Goal: Task Accomplishment & Management: Complete application form

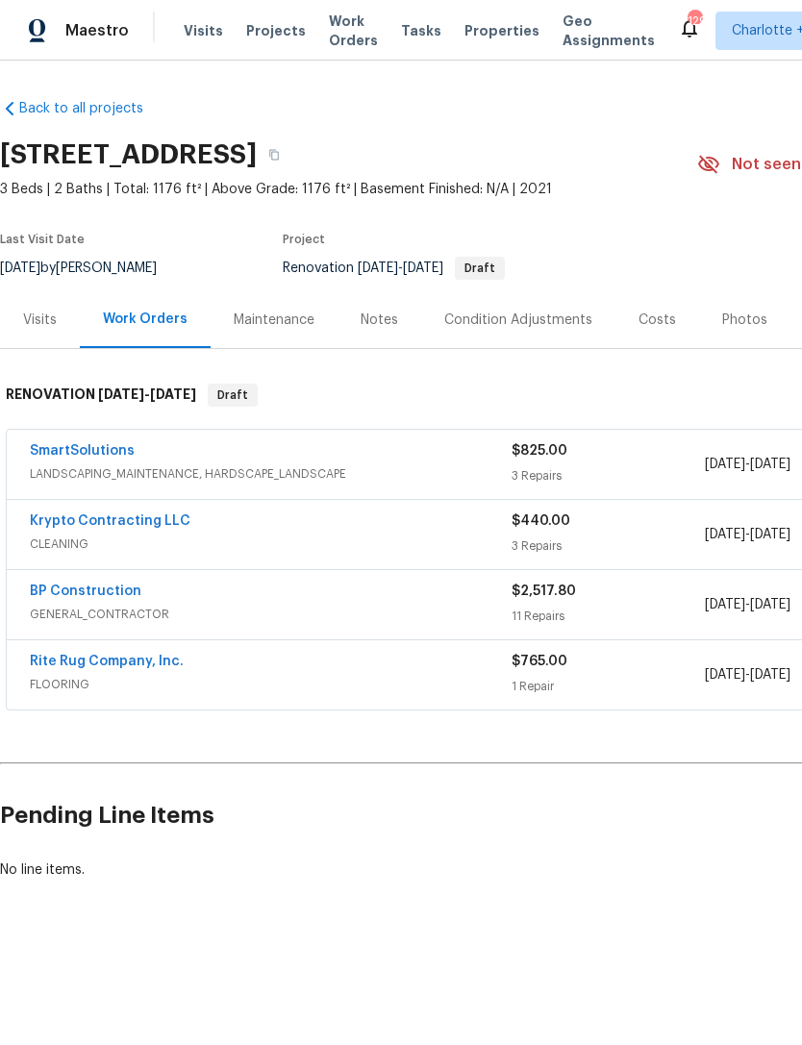
click at [700, 825] on h2 "Pending Line Items" at bounding box center [484, 815] width 968 height 89
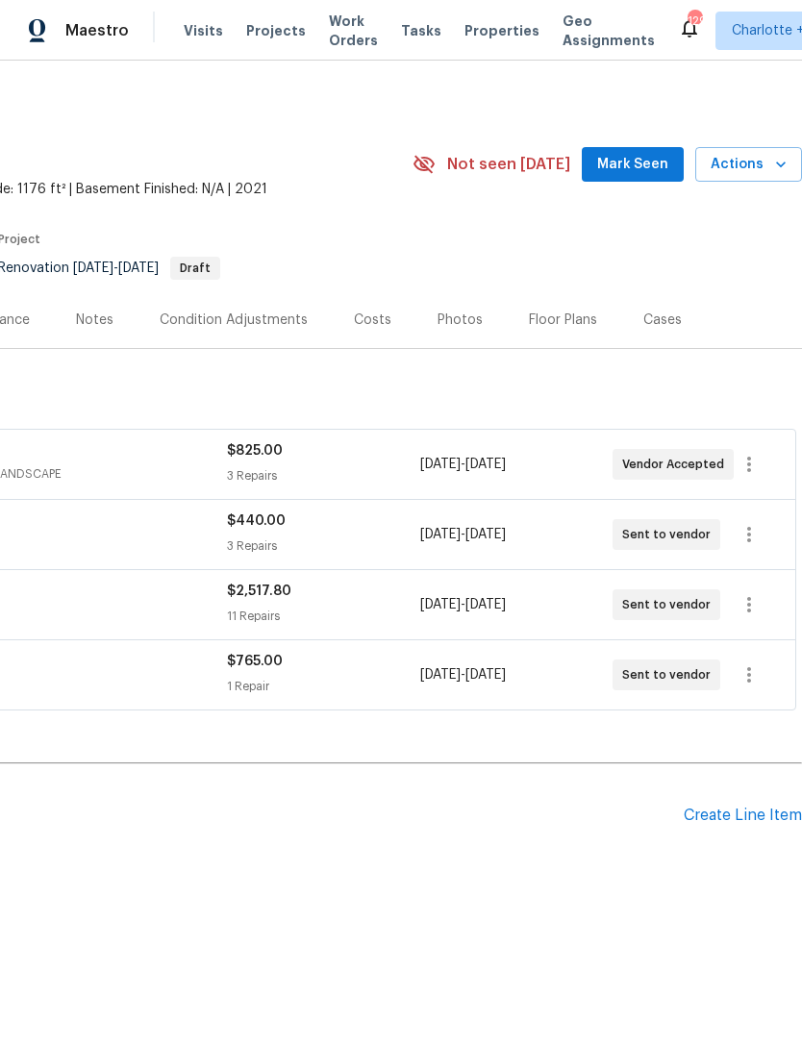
scroll to position [0, 284]
click at [740, 809] on div "Create Line Item" at bounding box center [742, 815] width 118 height 18
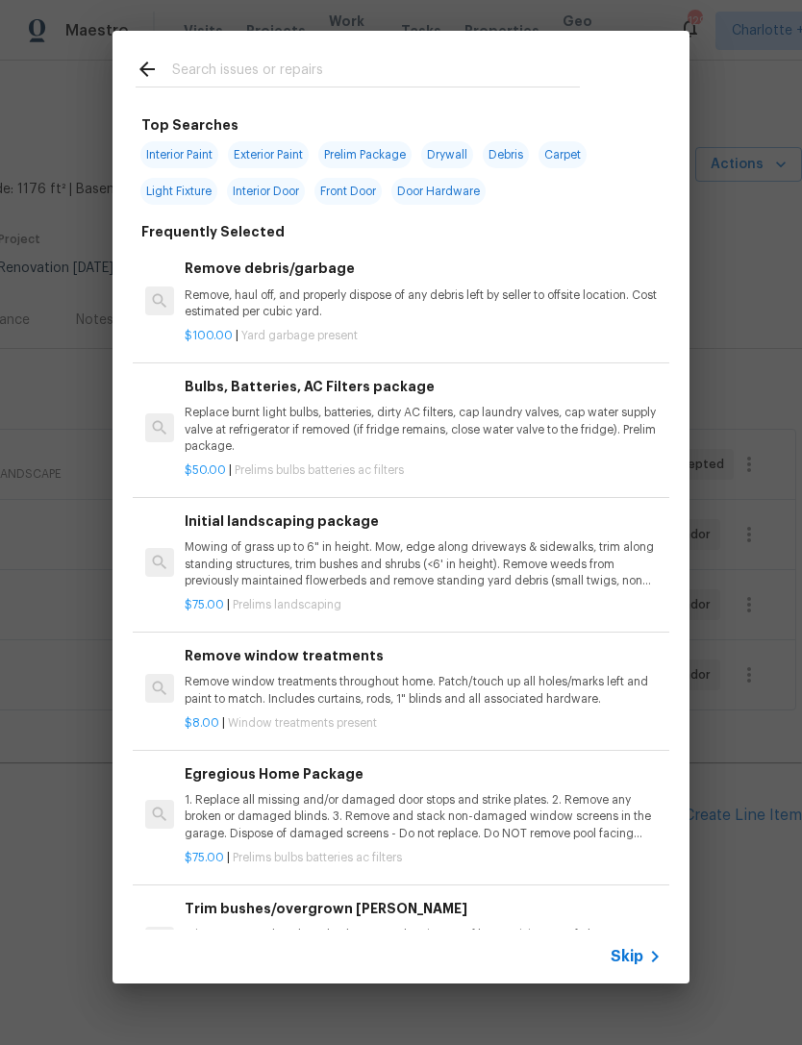
click at [326, 72] on input "text" at bounding box center [375, 72] width 407 height 29
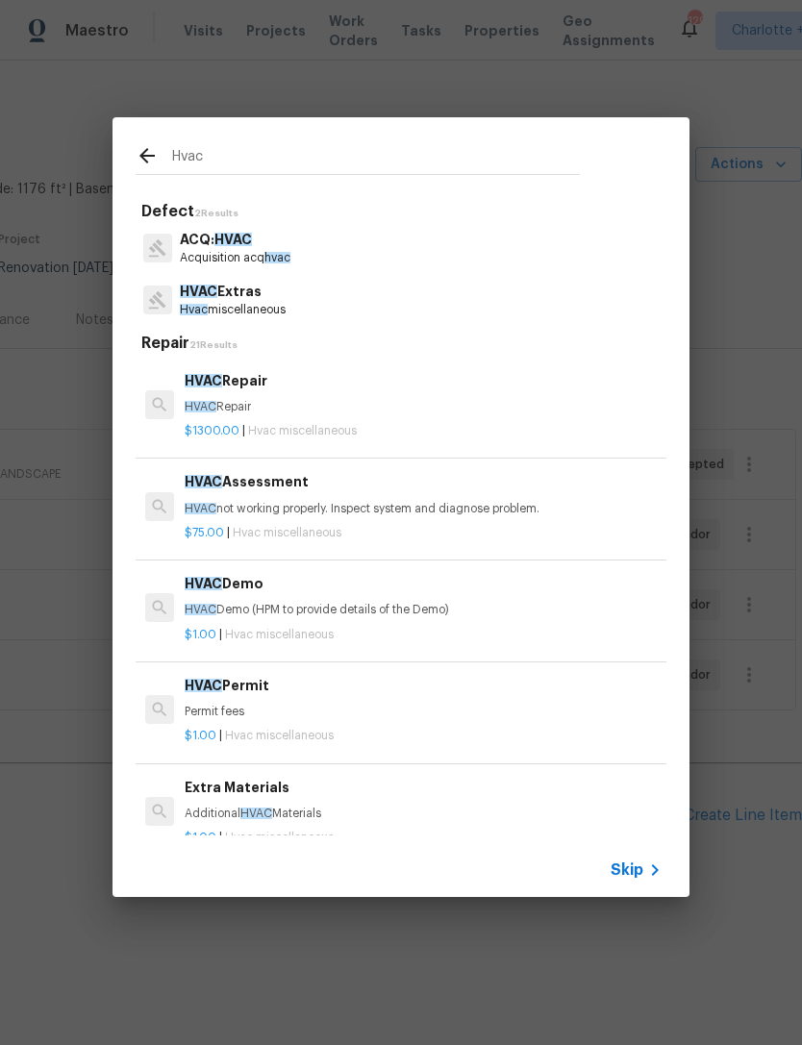
type input "Hvac"
click at [327, 304] on div "HVAC Extras Hvac miscellaneous" at bounding box center [401, 300] width 531 height 52
click at [285, 287] on p "HVAC Extras" at bounding box center [233, 292] width 106 height 20
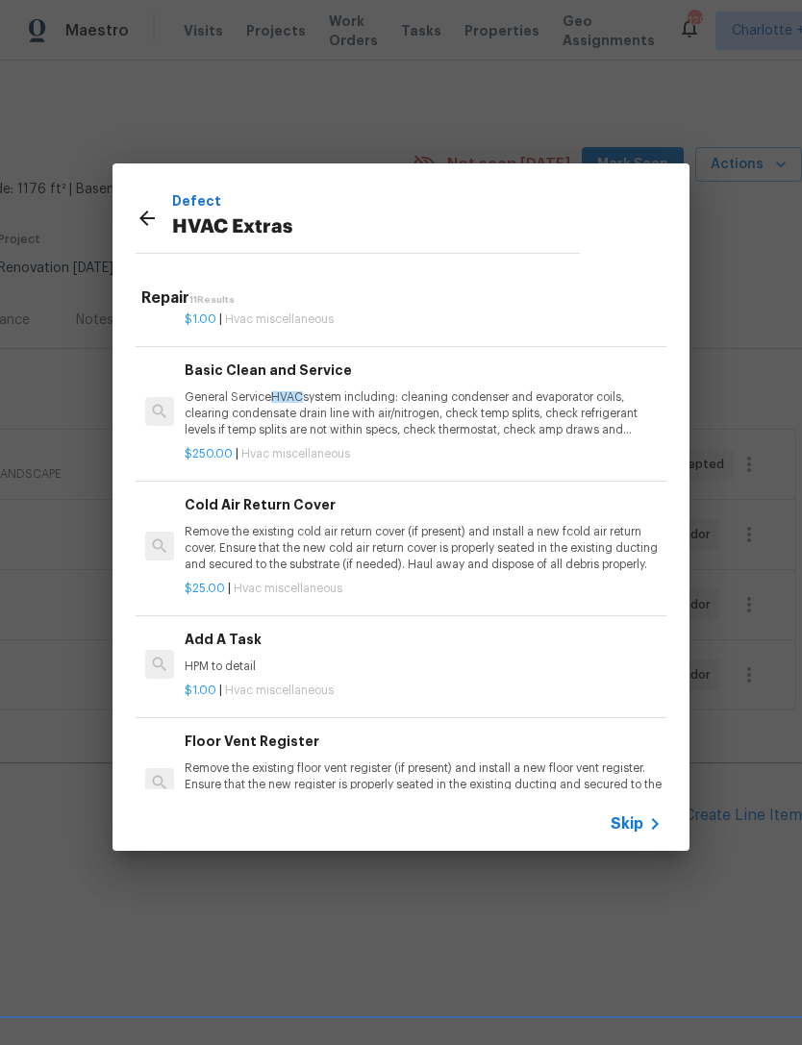
scroll to position [473, 3]
click at [423, 410] on p "General Service HVAC system including: cleaning condenser and evaporator coils,…" at bounding box center [420, 412] width 477 height 49
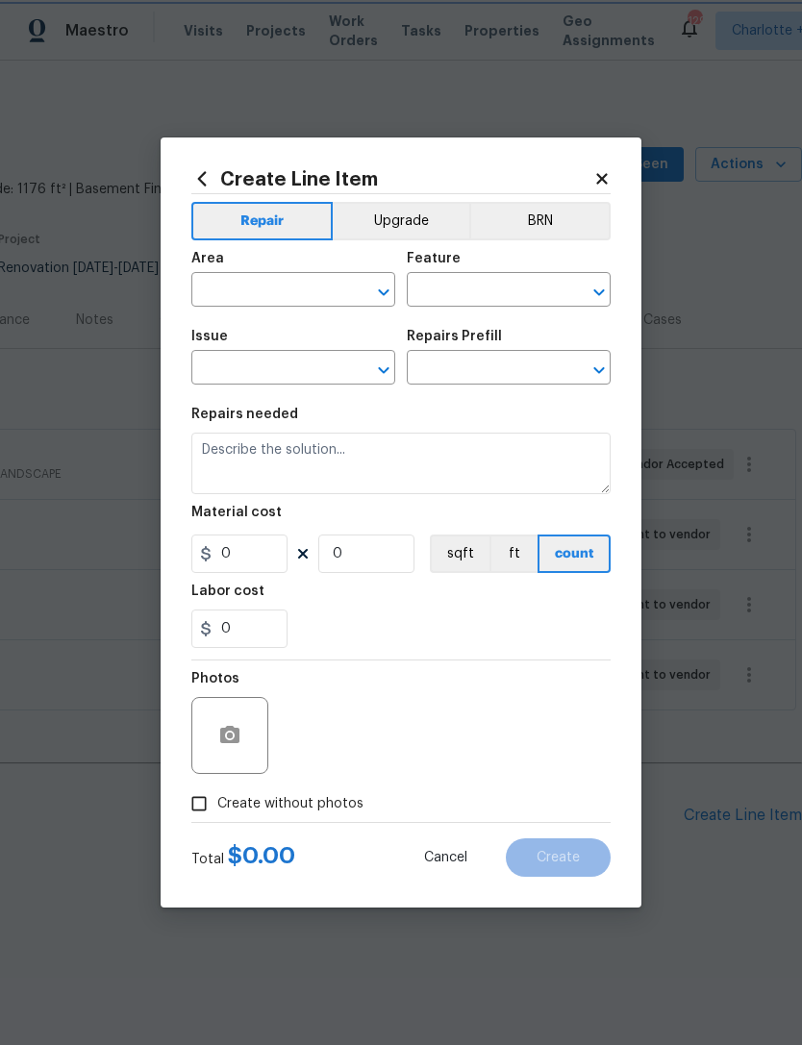
type input "HVAC"
type input "HVAC Extras"
type input "Basic Clean and Service $250.00"
type textarea "General Service HVAC system including: cleaning condenser and evaporator coils,…"
type input "250"
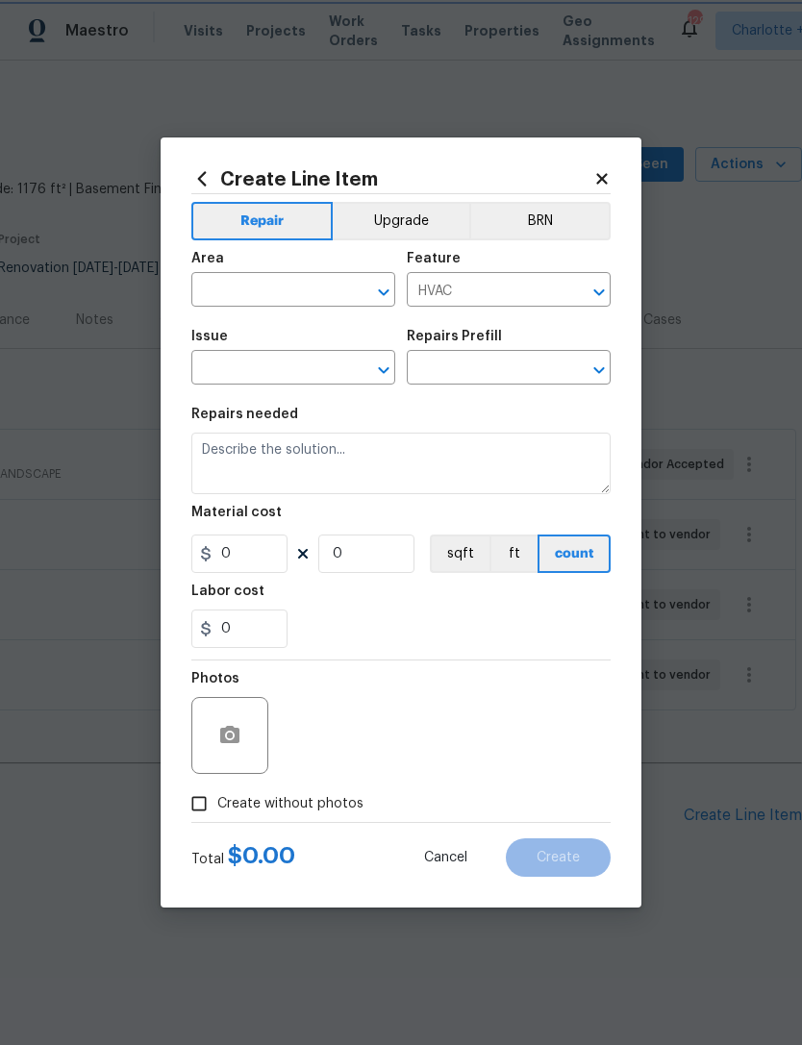
type input "1"
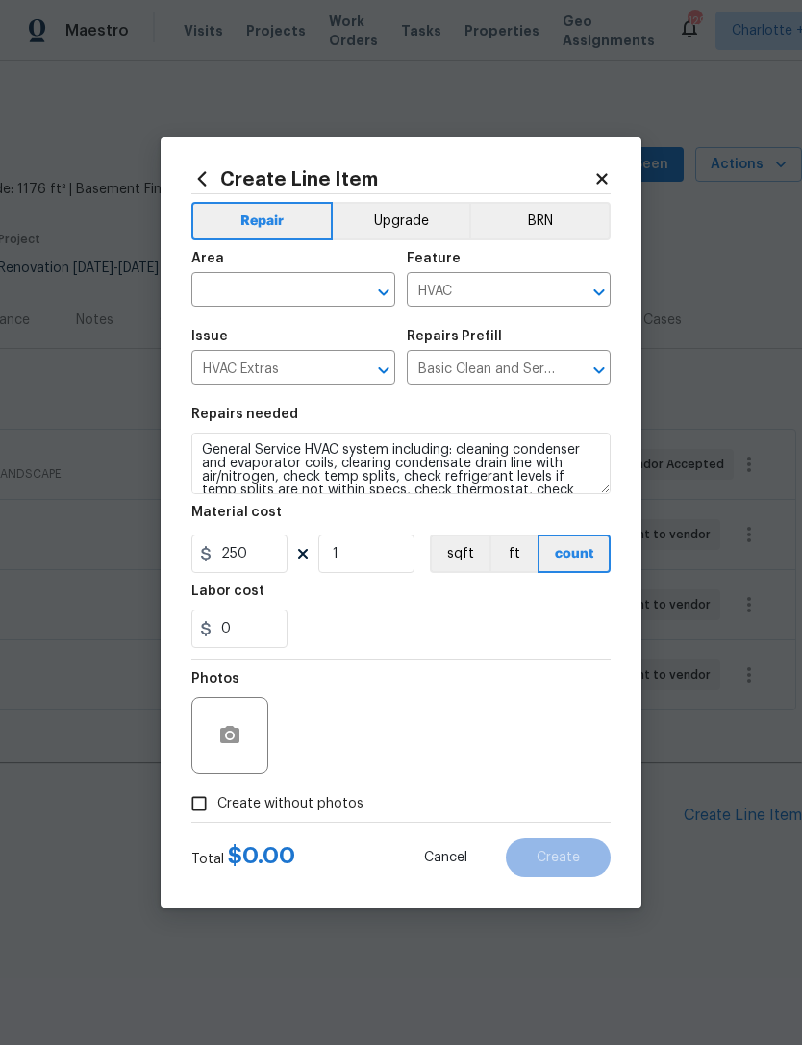
click at [422, 384] on input "Basic Clean and Service $250.00" at bounding box center [482, 370] width 150 height 30
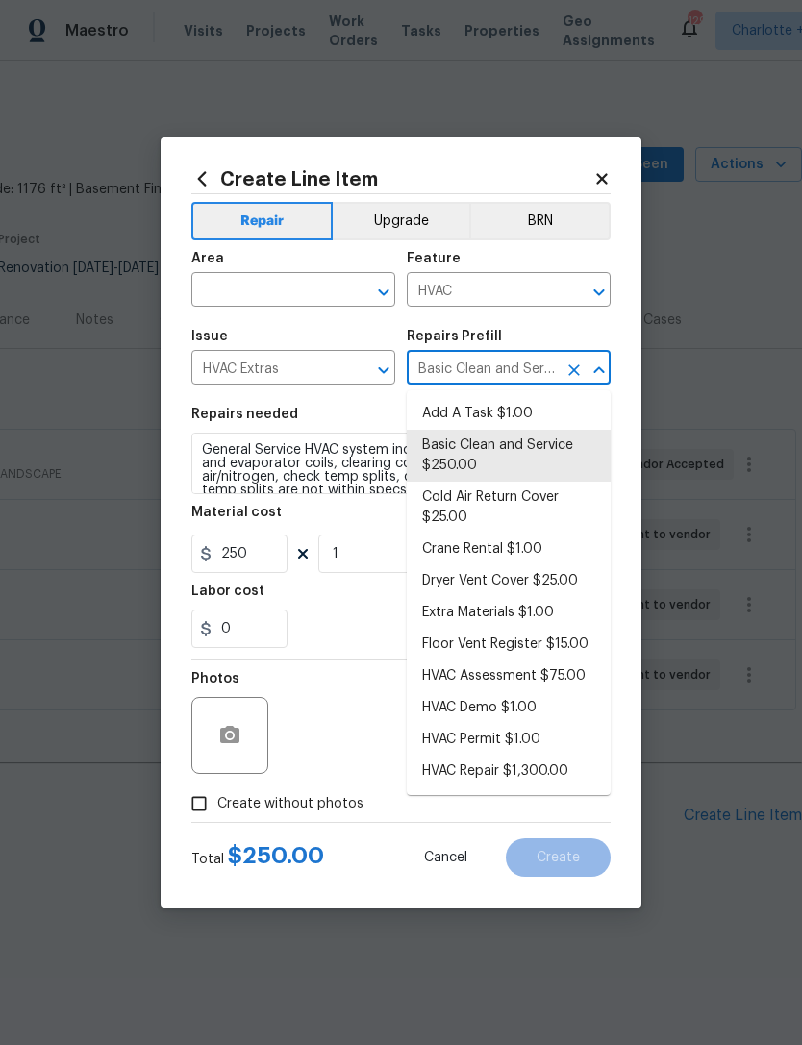
click at [558, 236] on button "BRN" at bounding box center [539, 221] width 141 height 38
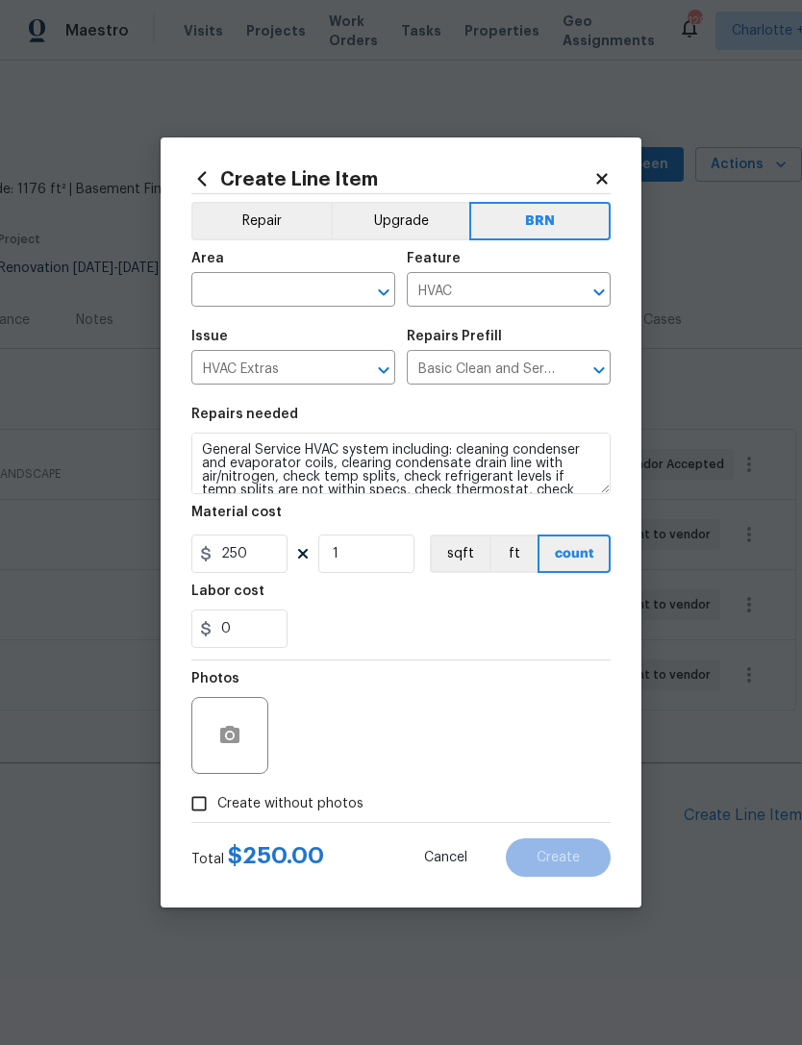
click at [306, 284] on input "text" at bounding box center [266, 292] width 150 height 30
click at [308, 333] on li "HVAC" at bounding box center [293, 334] width 204 height 32
type input "HVAC"
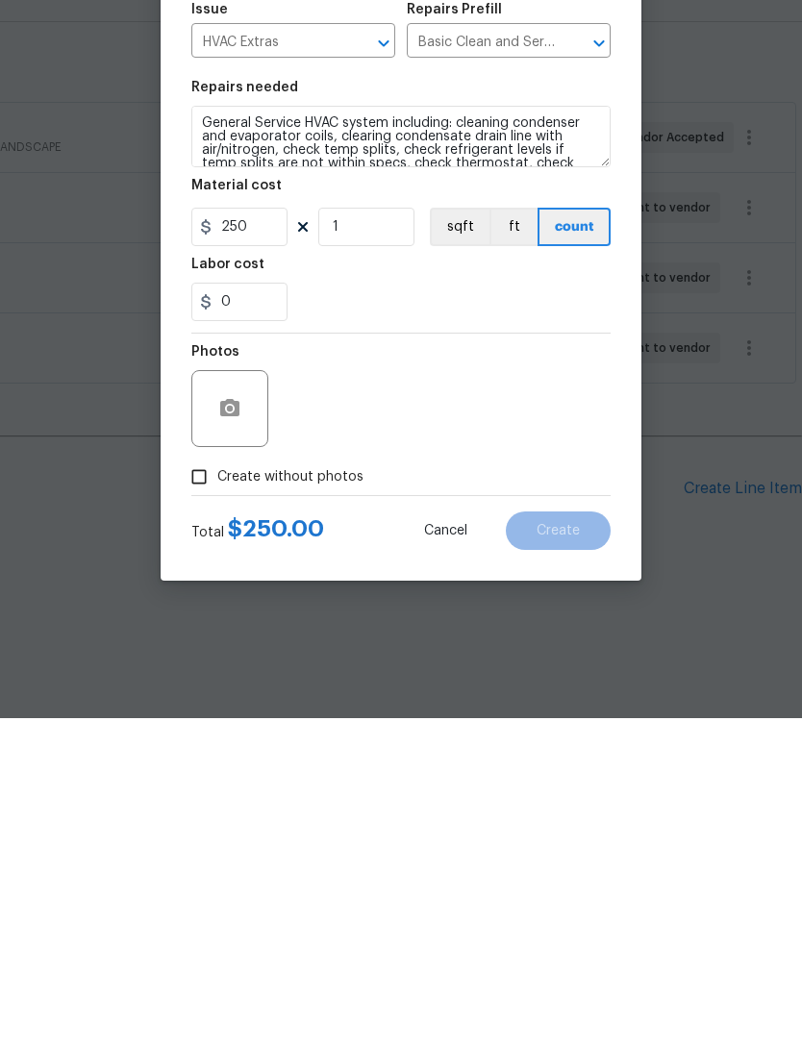
click at [209, 785] on input "Create without photos" at bounding box center [199, 803] width 37 height 37
checkbox input "true"
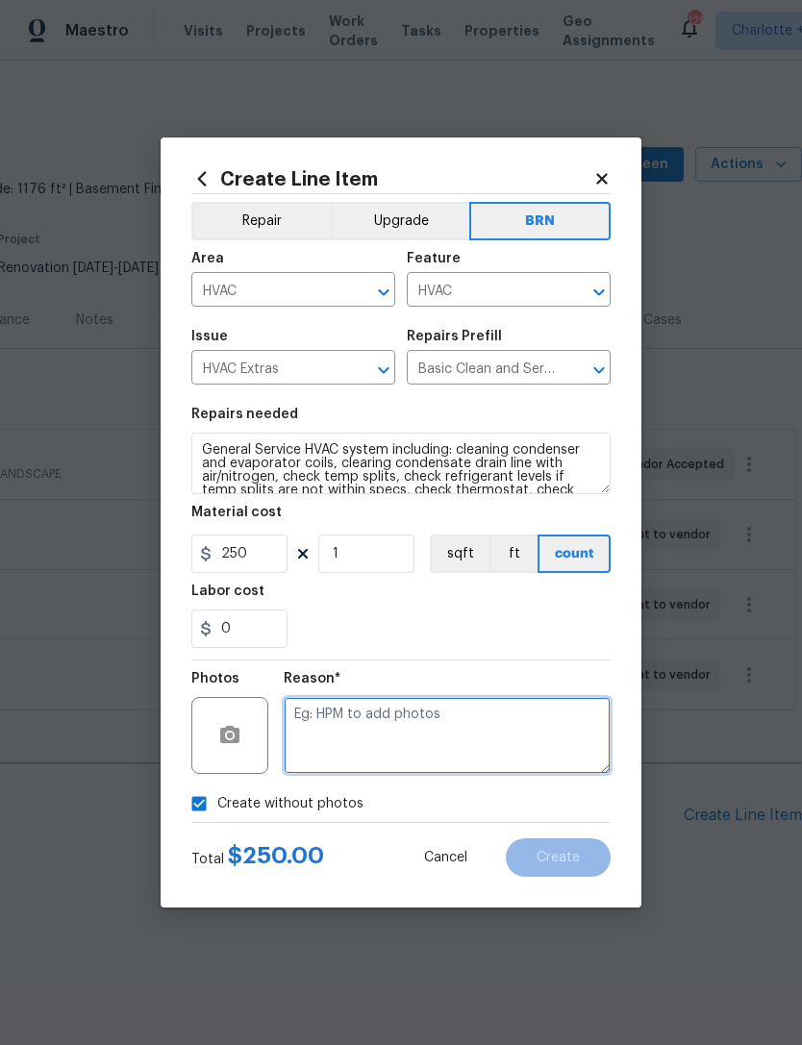
click at [397, 739] on textarea at bounding box center [447, 735] width 327 height 77
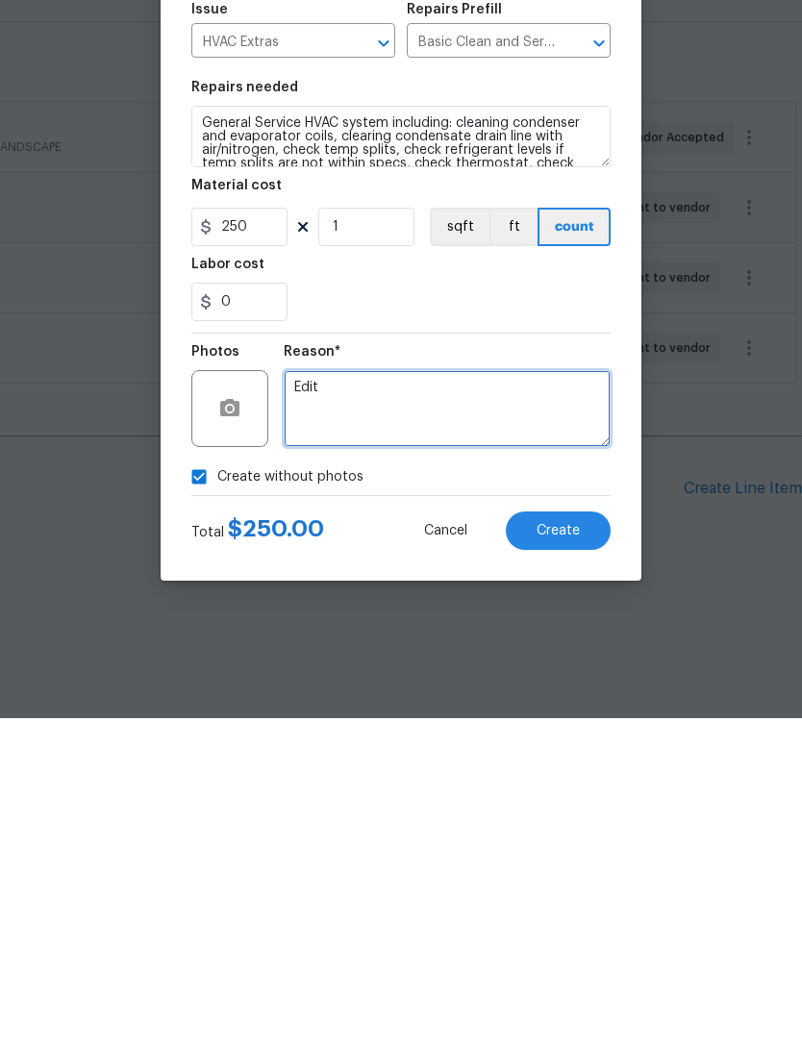
type textarea "Edit"
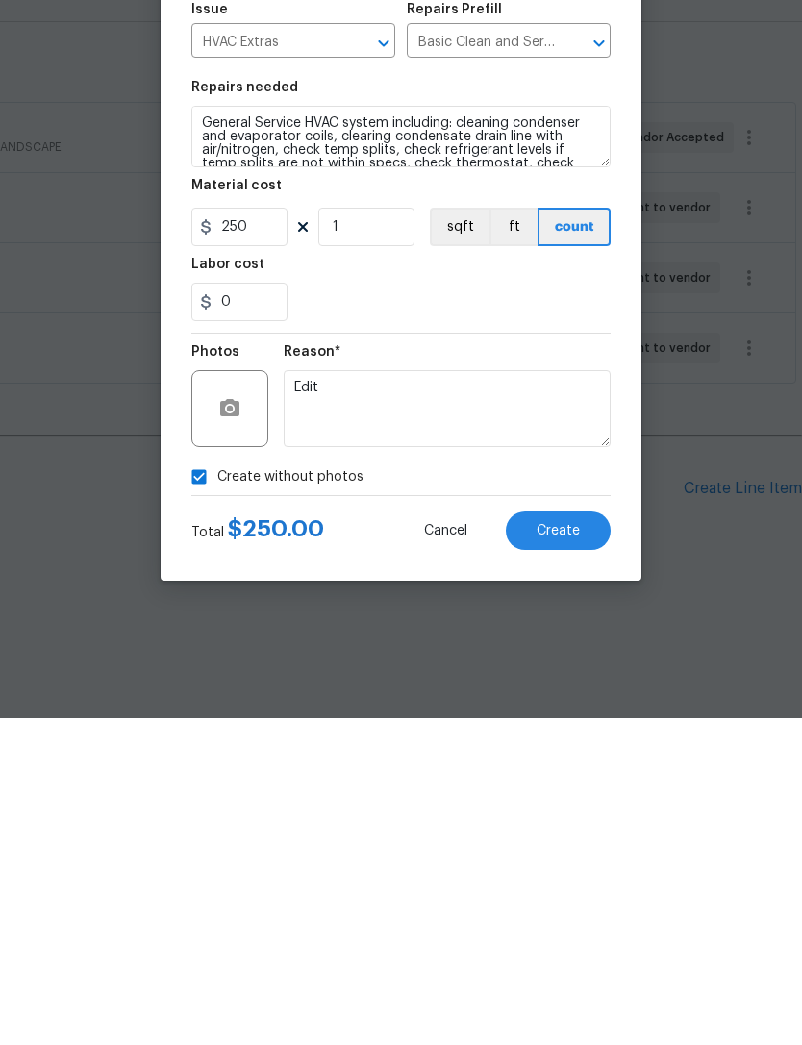
click at [564, 785] on div "Create without photos" at bounding box center [400, 803] width 419 height 37
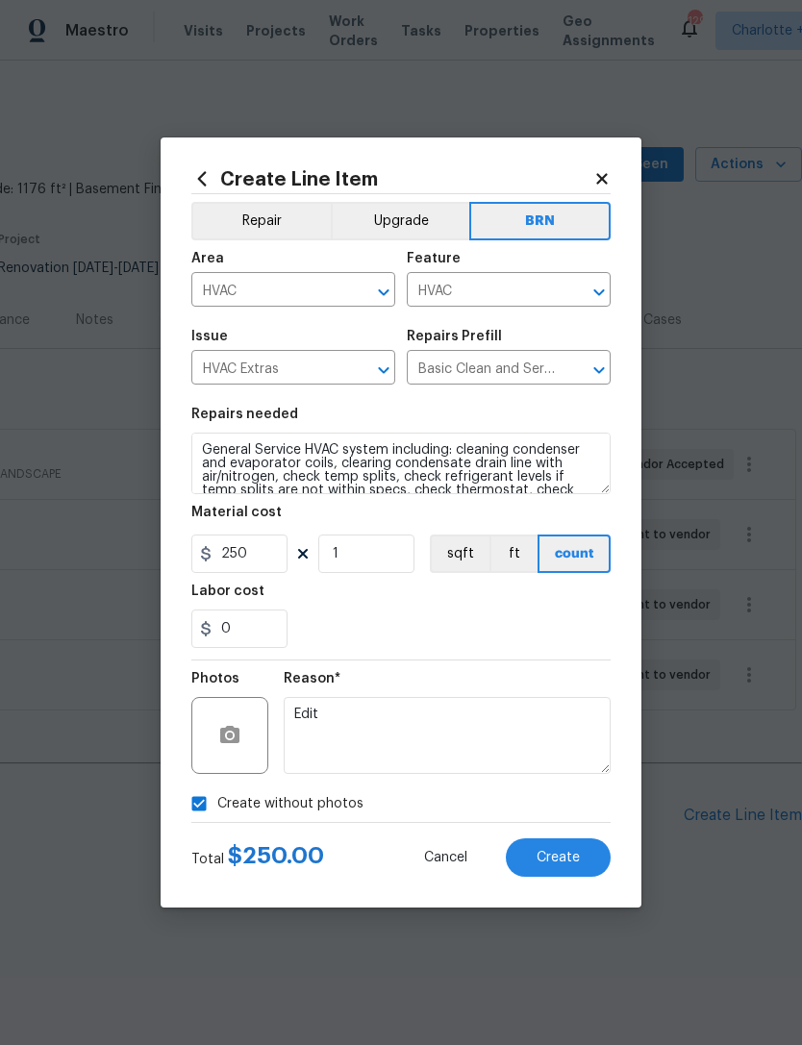
click at [578, 851] on span "Create" at bounding box center [557, 858] width 43 height 14
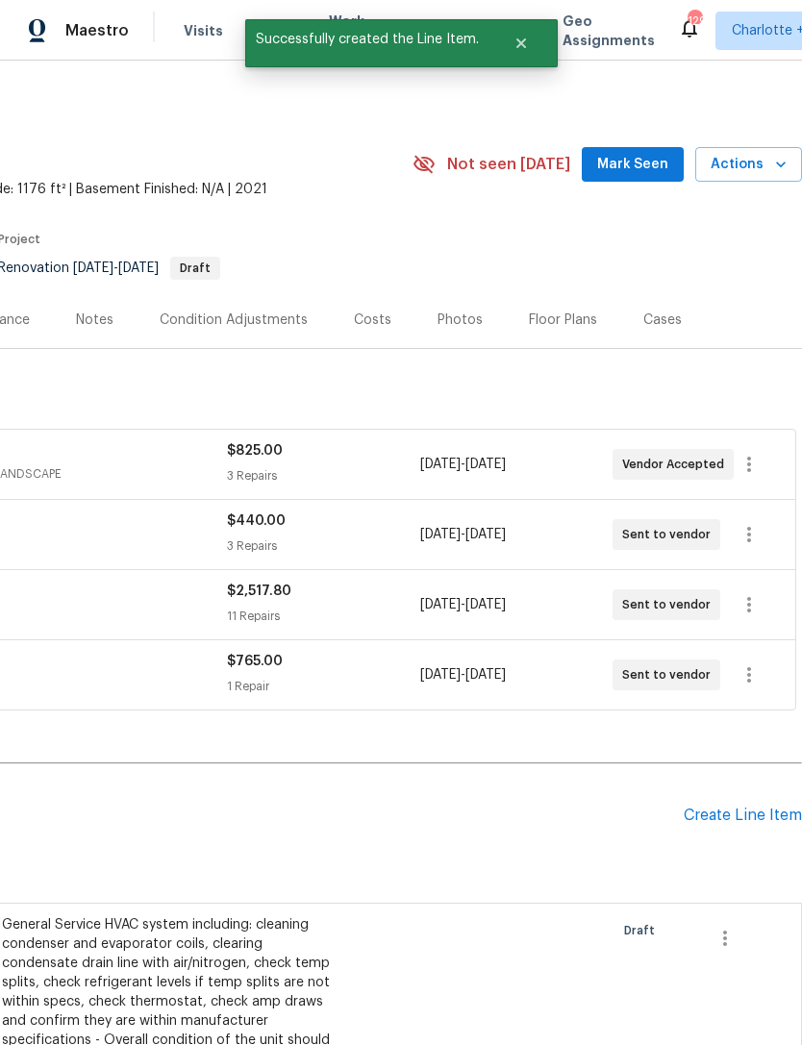
click at [724, 814] on div "Create Line Item" at bounding box center [742, 815] width 118 height 18
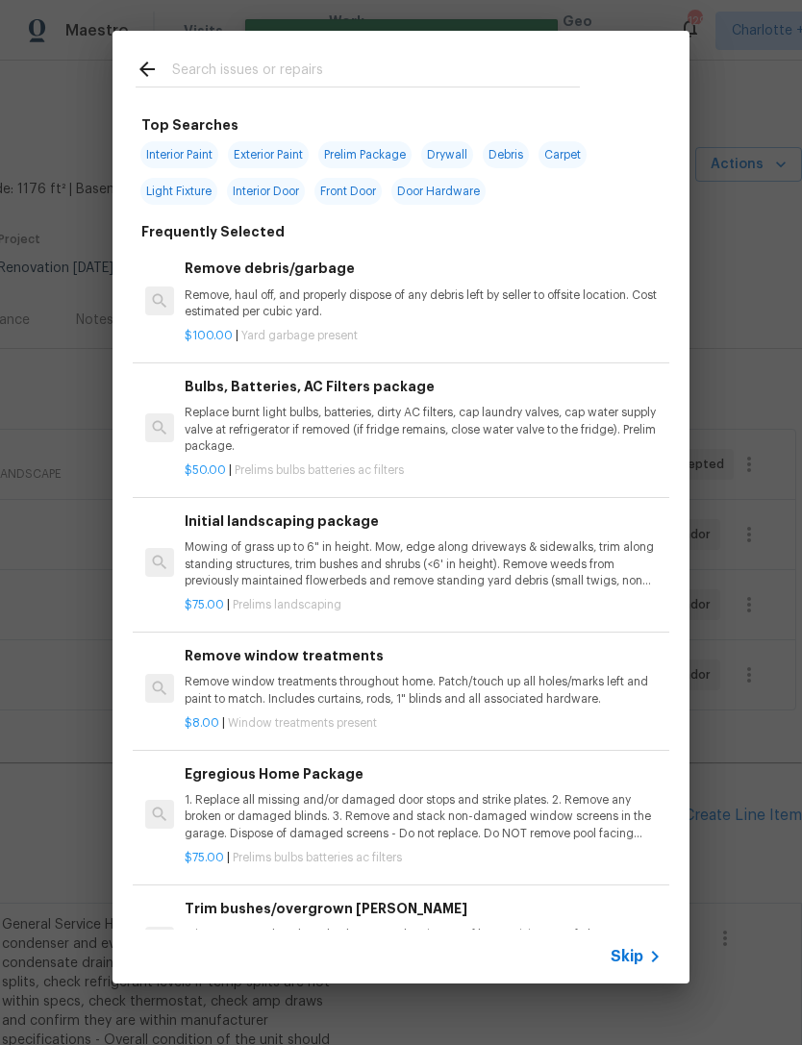
click at [308, 81] on input "text" at bounding box center [375, 72] width 407 height 29
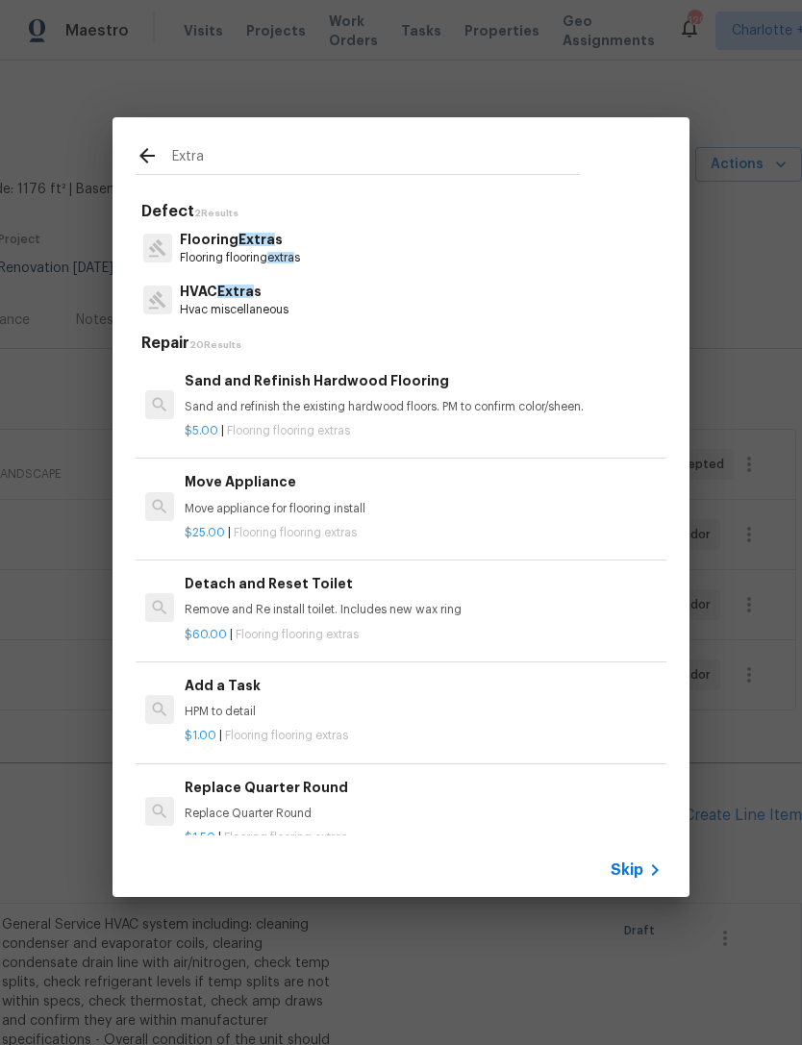
type input "Extra"
click at [311, 304] on div "HVAC Extra s Hvac miscellaneous" at bounding box center [401, 300] width 531 height 52
click at [310, 303] on div "HVAC Extra s Hvac miscellaneous" at bounding box center [401, 300] width 531 height 52
click at [228, 303] on p "Hvac miscellaneous" at bounding box center [234, 310] width 109 height 16
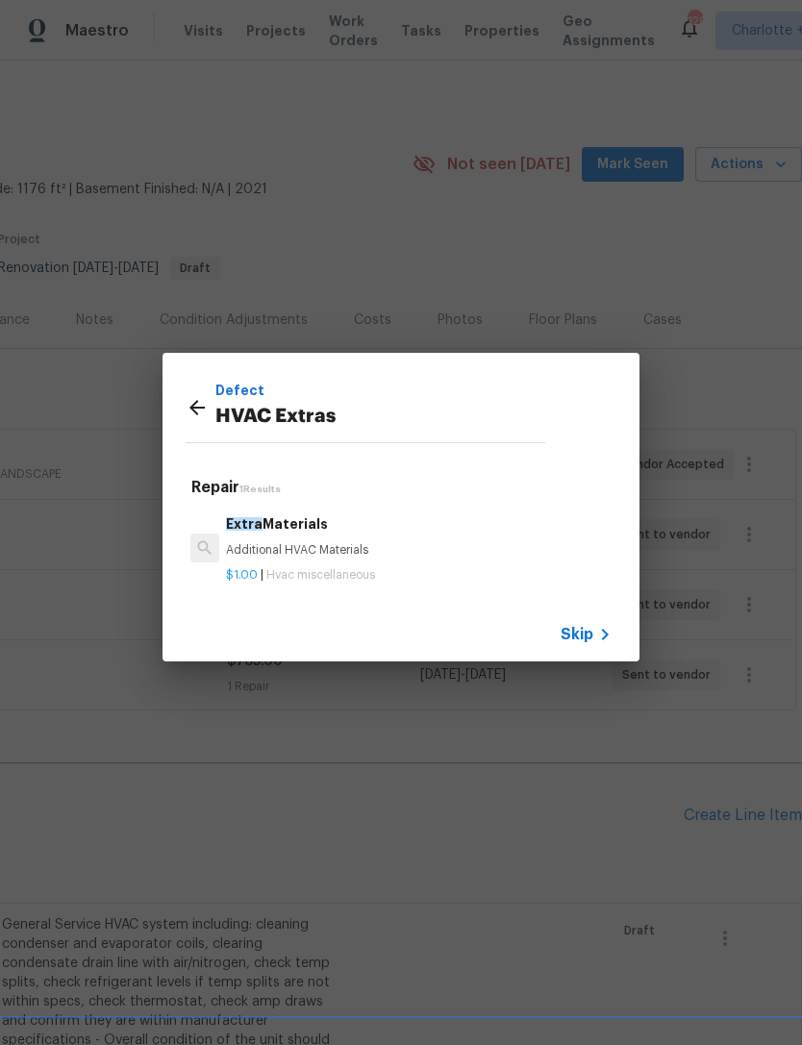
click at [317, 533] on h6 "Extra Materials" at bounding box center [418, 523] width 385 height 21
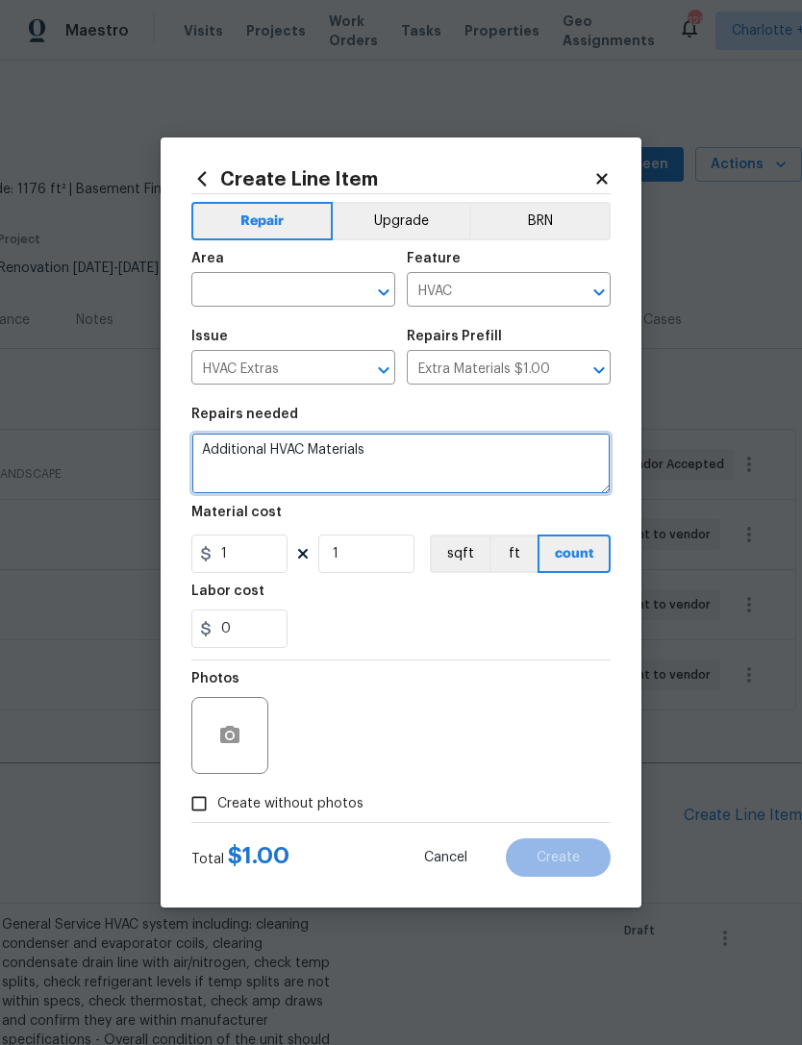
click at [387, 457] on textarea "Additional HVAC Materials" at bounding box center [400, 463] width 419 height 62
type textarea "Addi"
type textarea "Repair/replace damages duct in crawl. This crawl is 8-10’ tall and walkable."
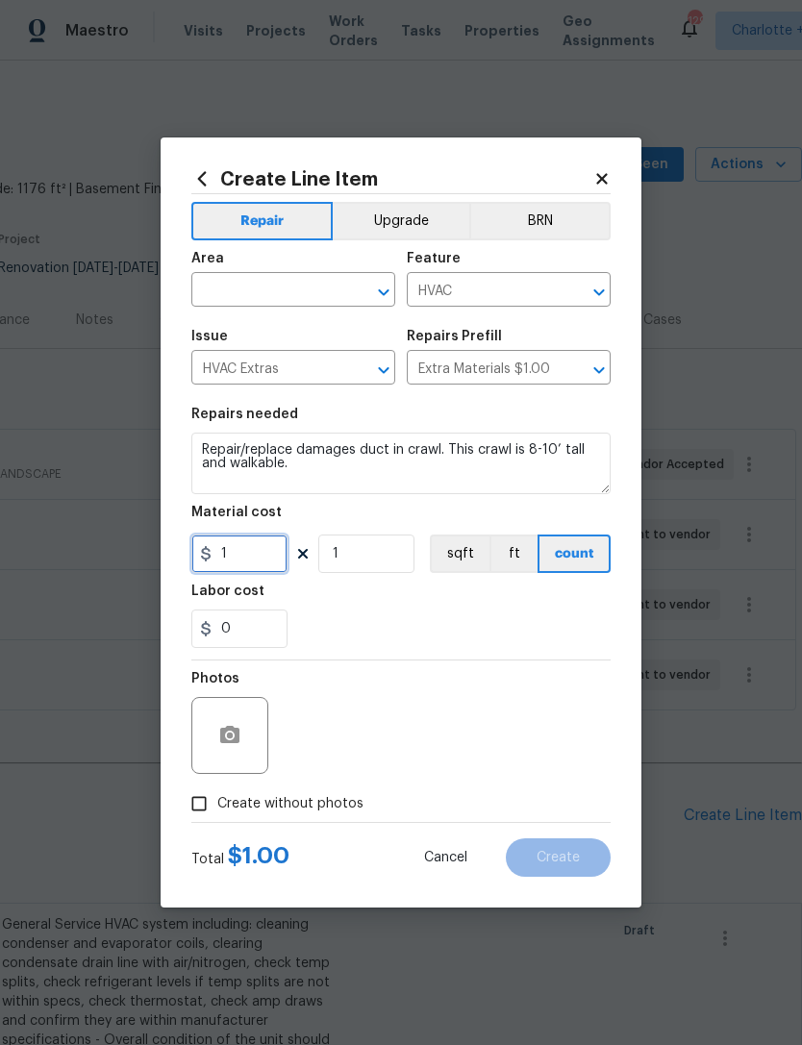
click at [255, 559] on input "1" at bounding box center [239, 553] width 96 height 38
type input "275"
click at [543, 632] on div "Repair Upgrade BRN Area ​ Feature HVAC ​ Issue HVAC Extras ​ Repairs Prefill Ex…" at bounding box center [400, 508] width 419 height 628
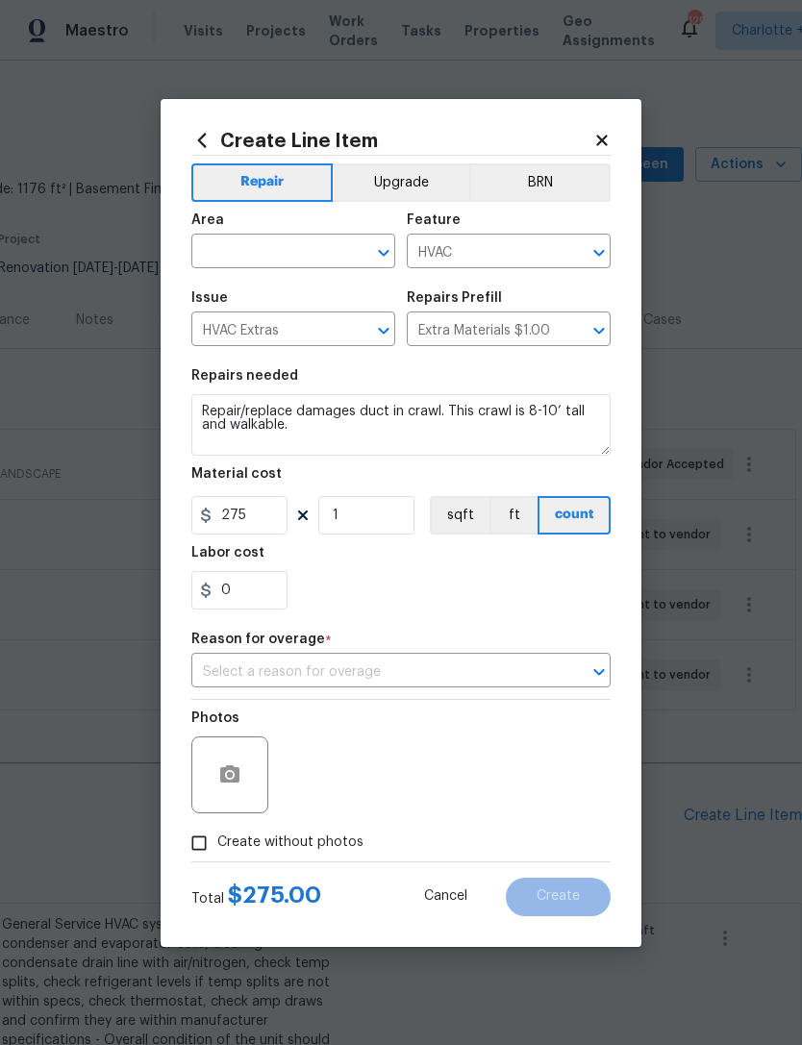
click at [310, 254] on input "text" at bounding box center [266, 253] width 150 height 30
click at [318, 294] on li "Crawl space" at bounding box center [293, 295] width 204 height 32
type input "Crawl space"
click at [407, 668] on input "text" at bounding box center [373, 672] width 365 height 30
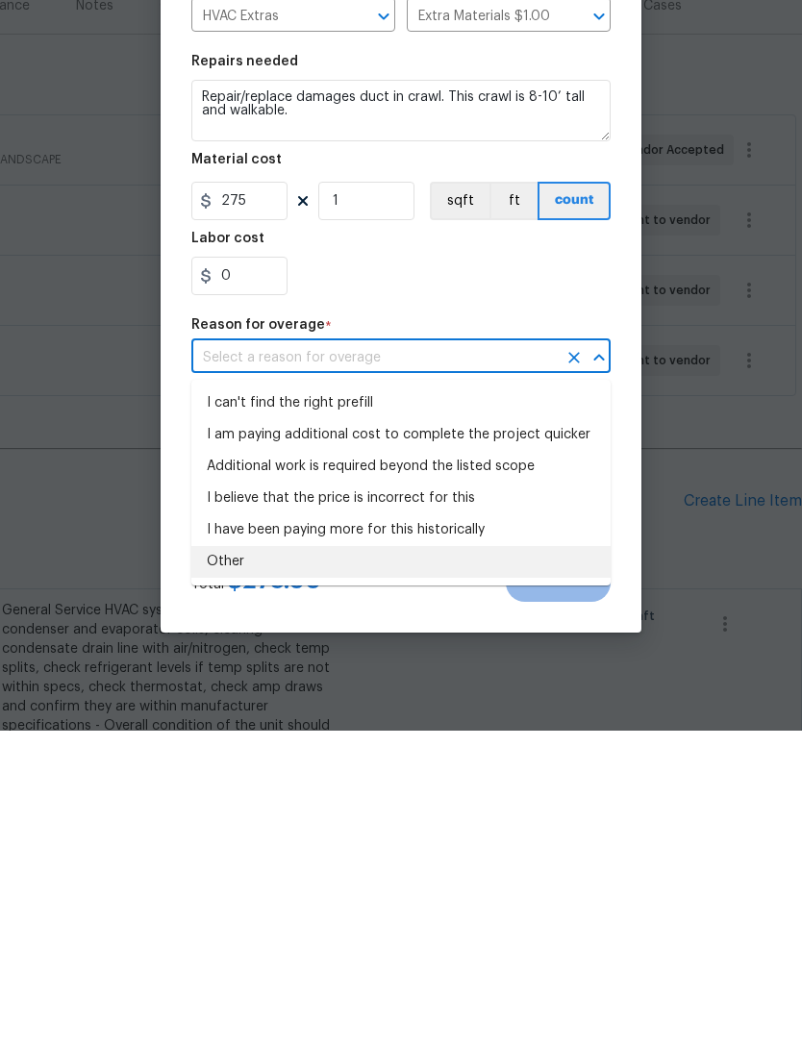
click at [317, 860] on li "Other" at bounding box center [400, 876] width 419 height 32
type input "Other"
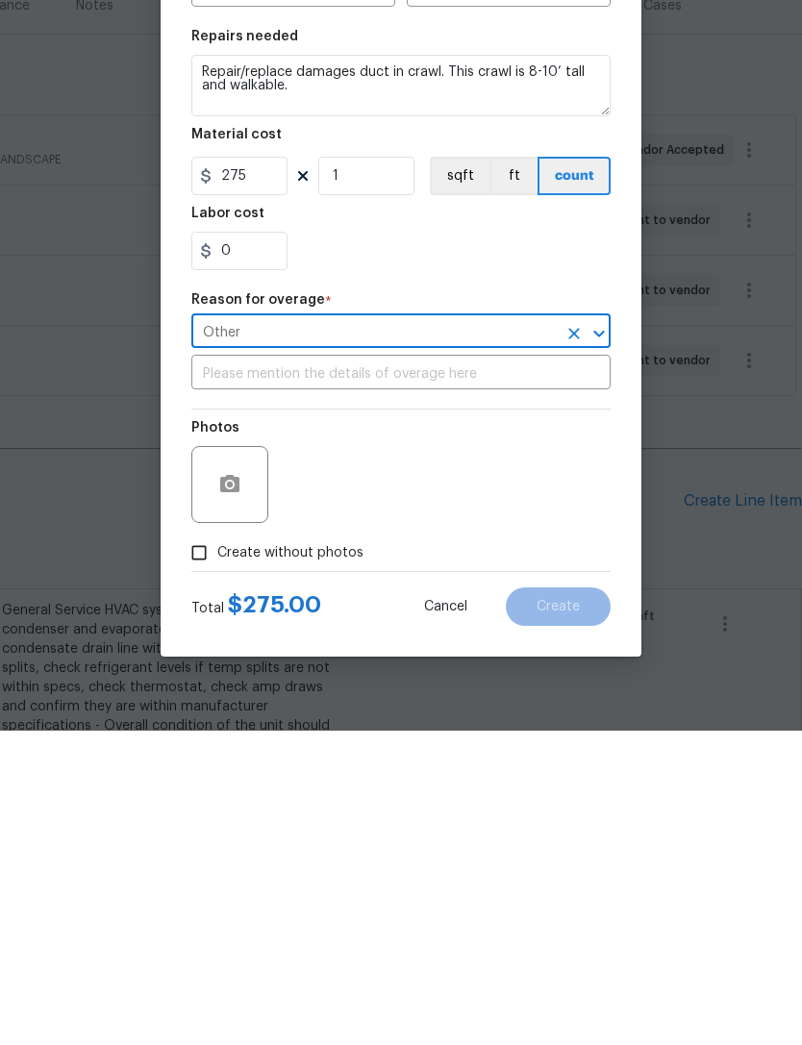
click at [352, 674] on input "text" at bounding box center [400, 689] width 419 height 30
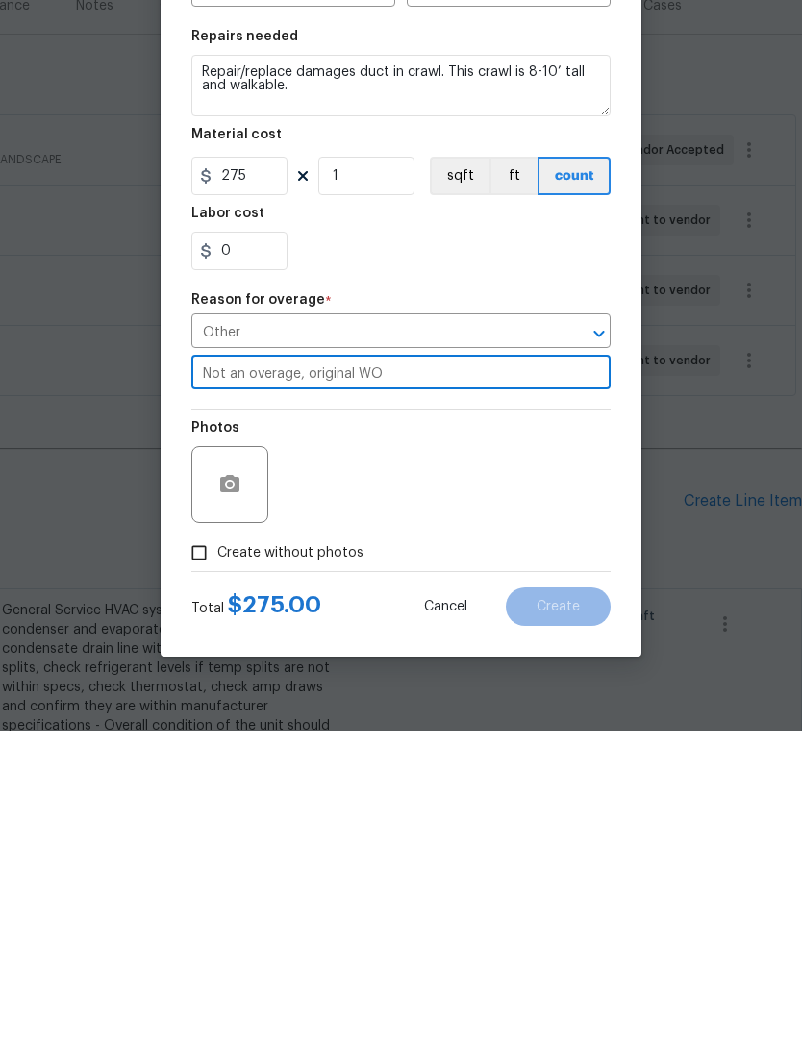
type input "Not an overage, original WO"
click at [577, 849] on div "Create without photos" at bounding box center [400, 867] width 419 height 37
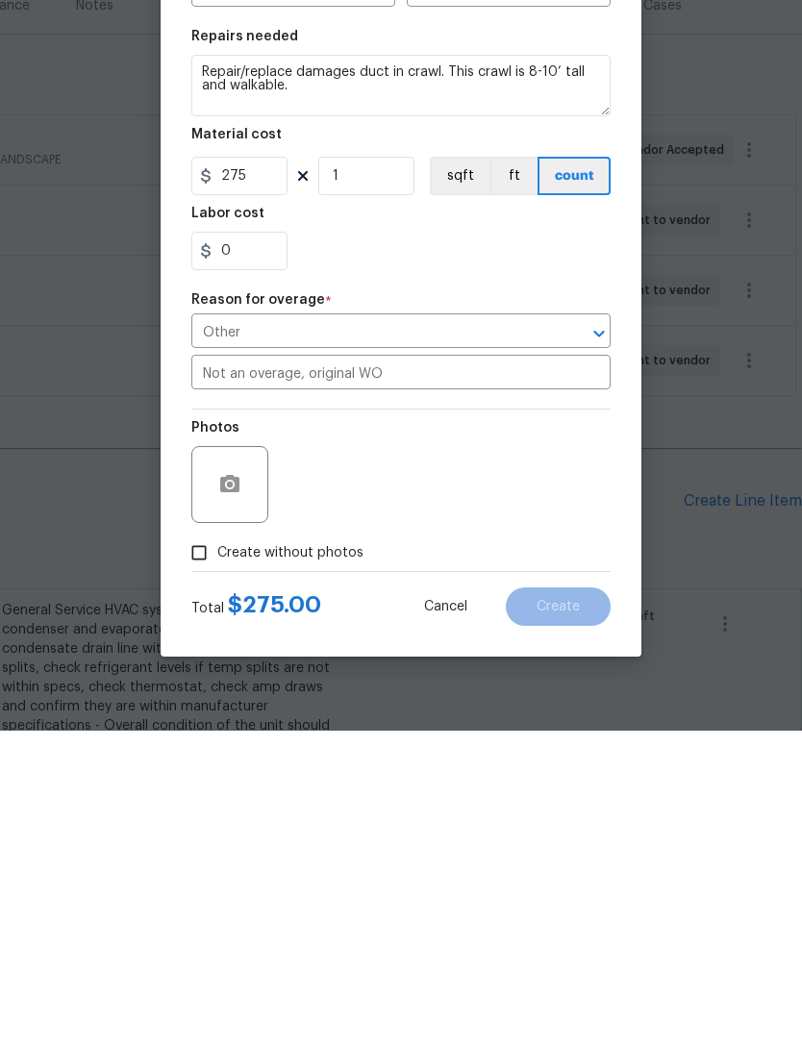
scroll to position [62, 0]
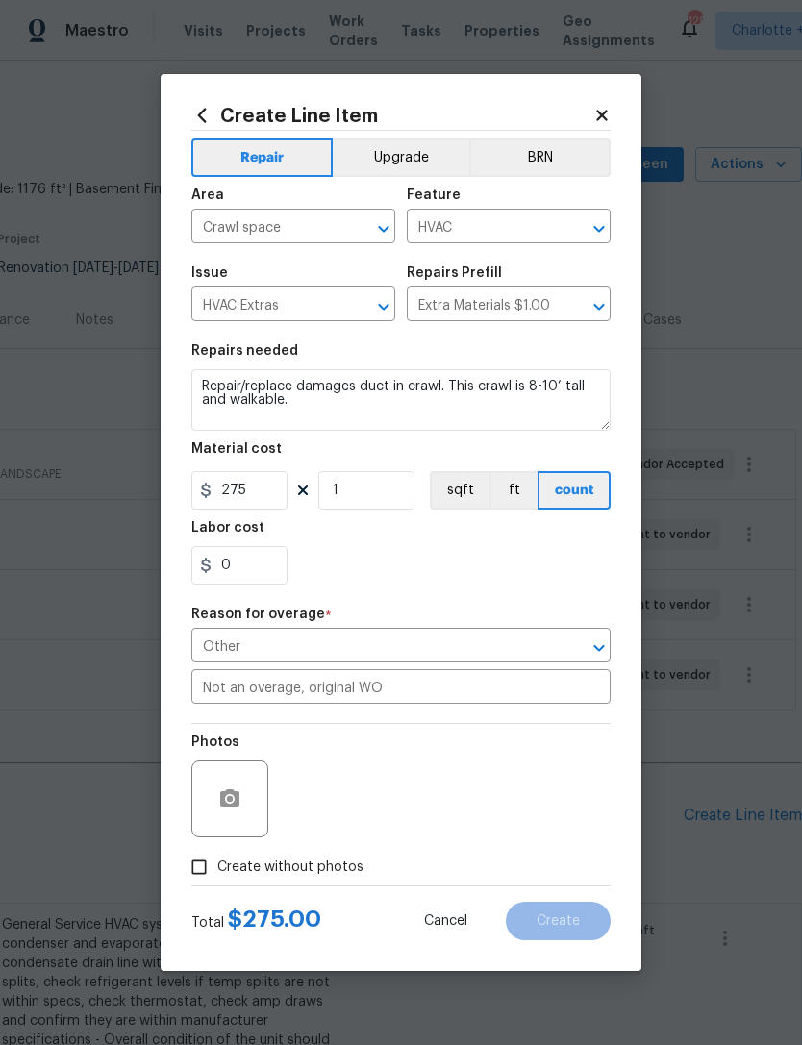
click at [196, 862] on input "Create without photos" at bounding box center [199, 867] width 37 height 37
checkbox input "true"
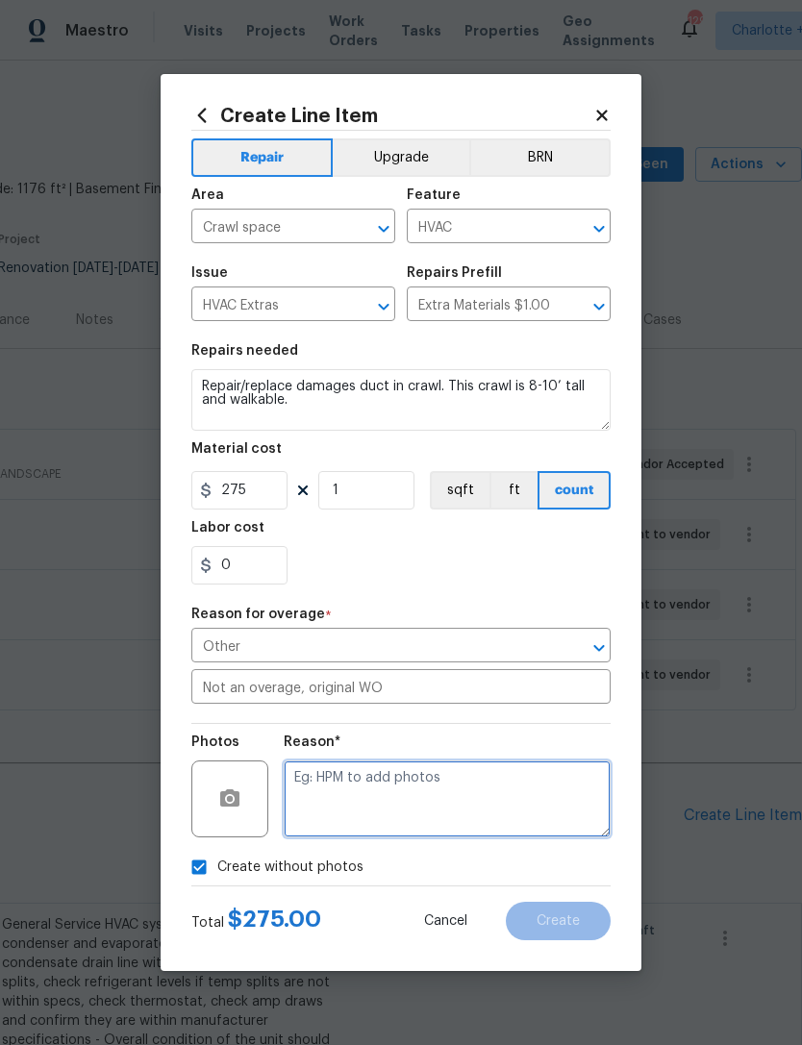
click at [531, 803] on textarea at bounding box center [447, 798] width 327 height 77
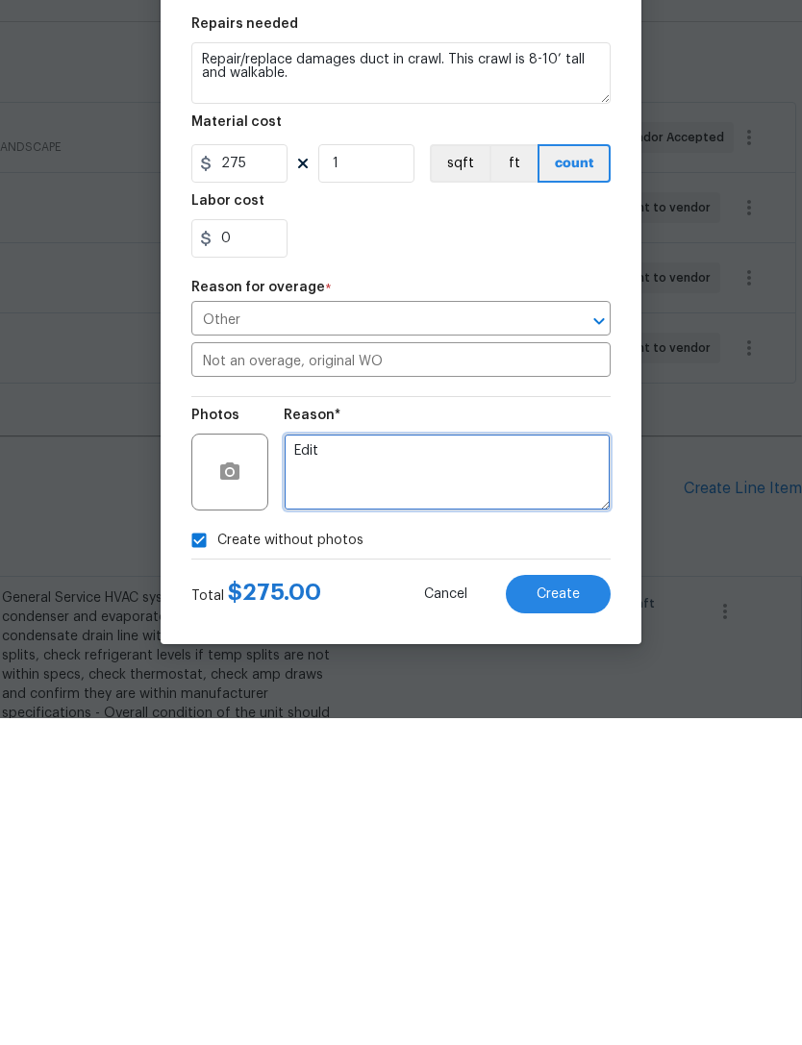
type textarea "Edit"
click at [591, 901] on button "Create" at bounding box center [558, 920] width 105 height 38
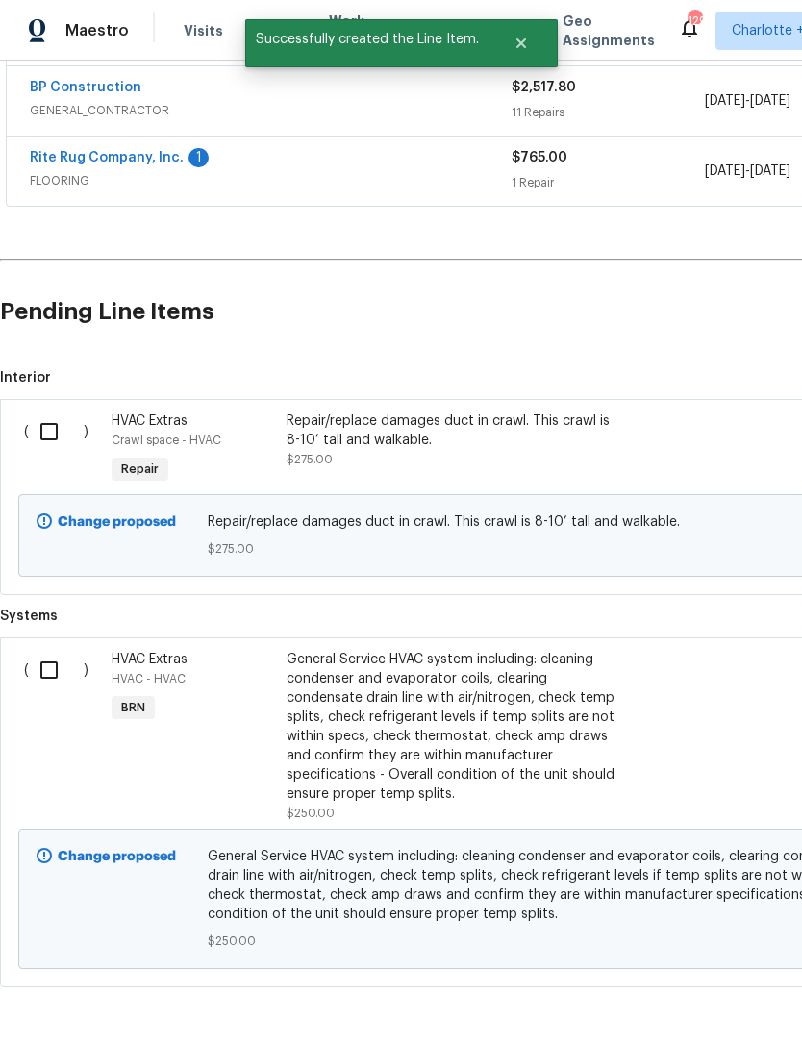
scroll to position [580, 0]
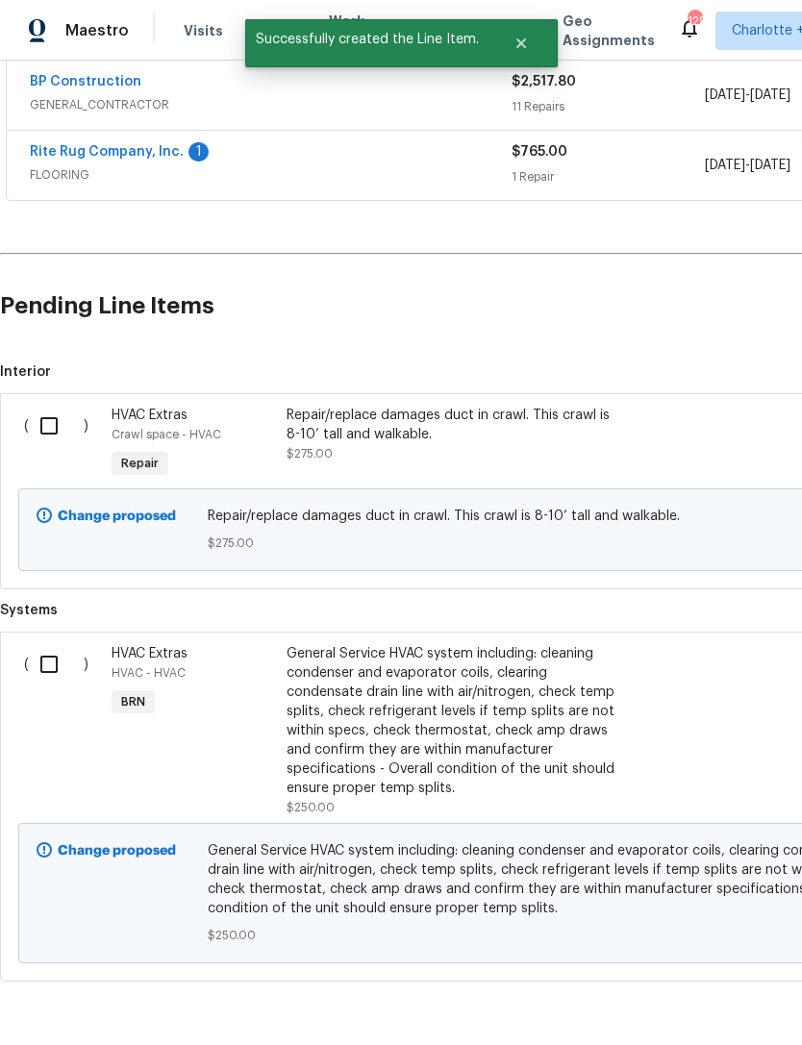
click at [48, 406] on input "checkbox" at bounding box center [56, 426] width 55 height 40
checkbox input "true"
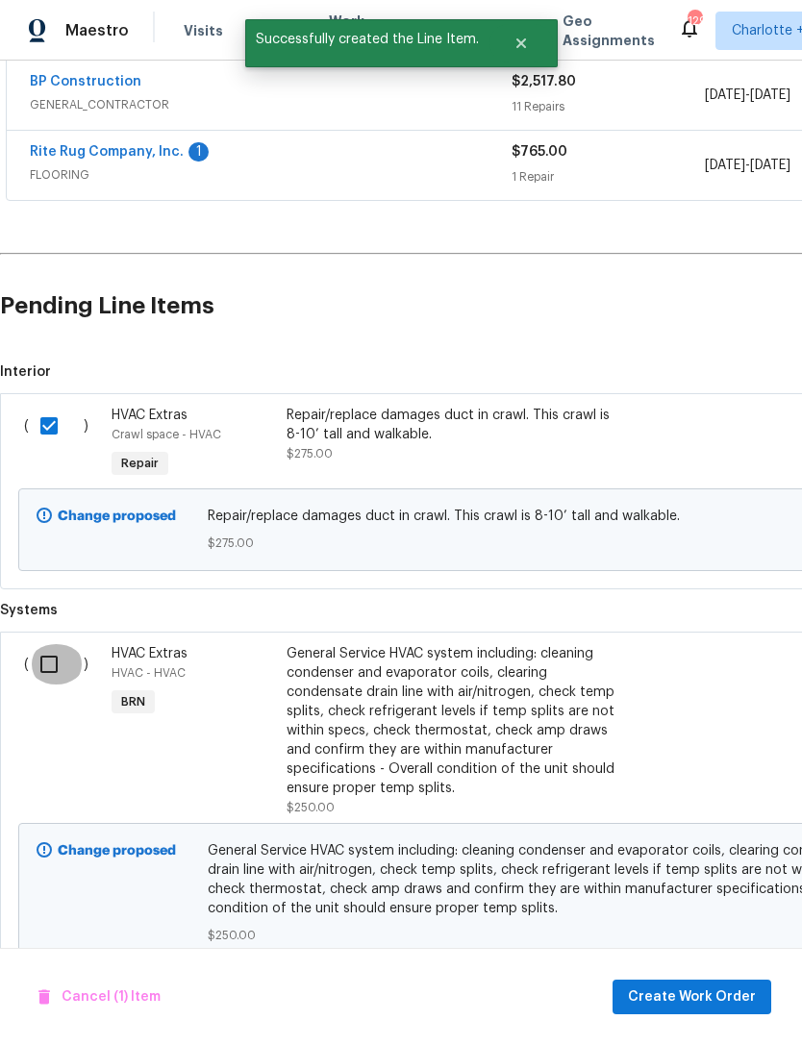
click at [41, 644] on input "checkbox" at bounding box center [56, 664] width 55 height 40
checkbox input "true"
click at [703, 1006] on span "Create Work Order" at bounding box center [692, 997] width 128 height 24
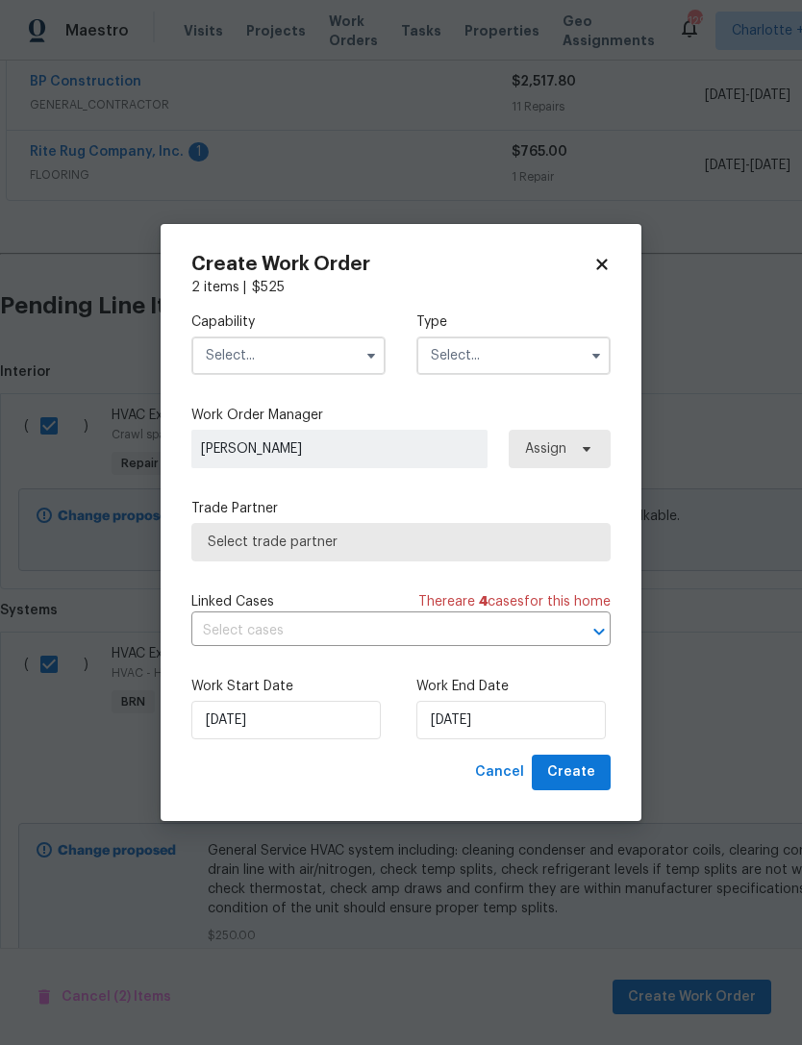
click at [285, 347] on input "text" at bounding box center [288, 355] width 194 height 38
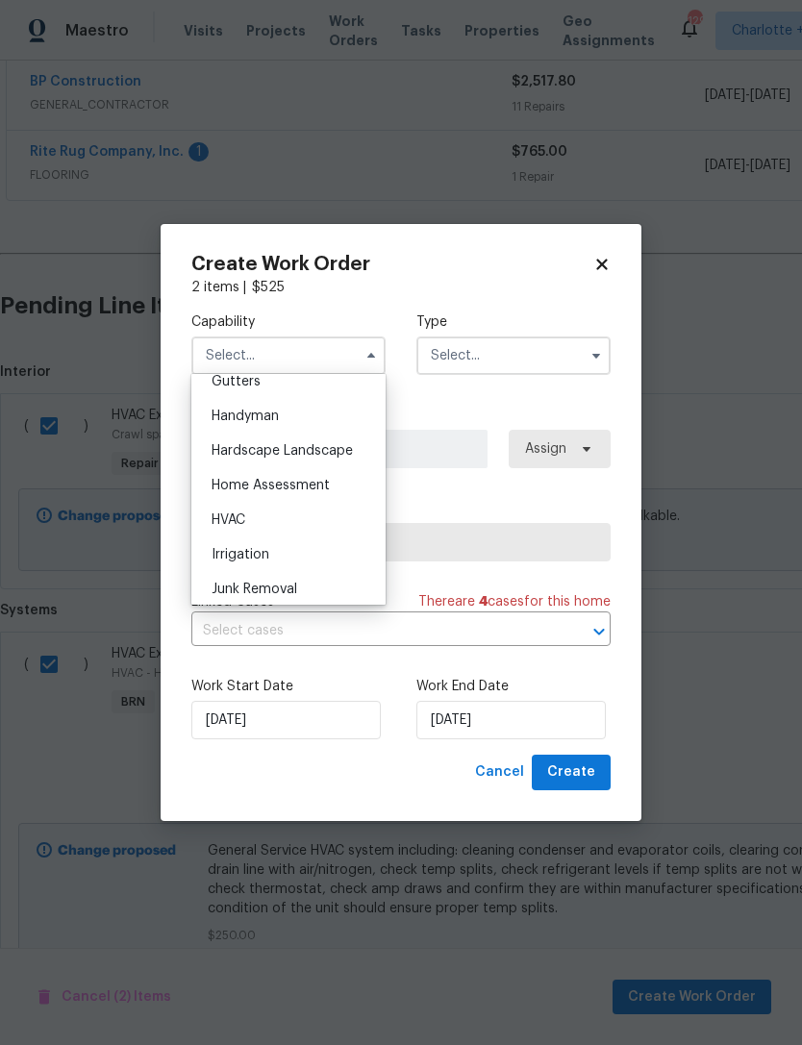
scroll to position [1088, 0]
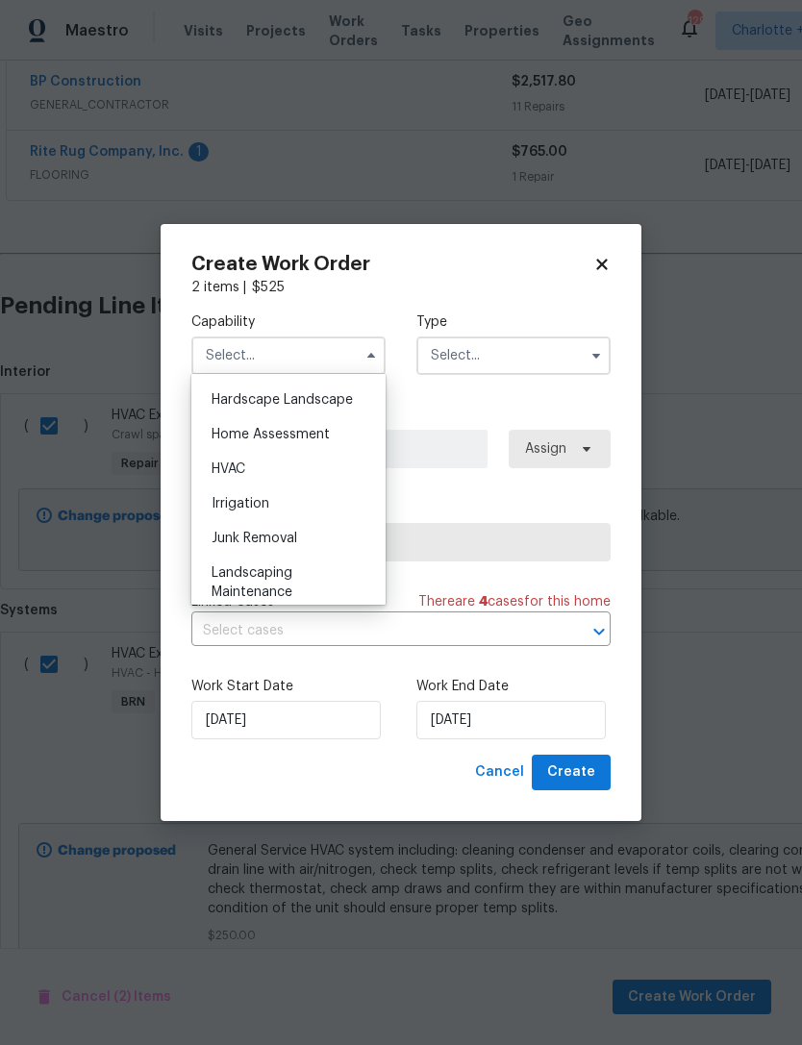
click at [248, 470] on div "HVAC" at bounding box center [288, 469] width 185 height 35
type input "HVAC"
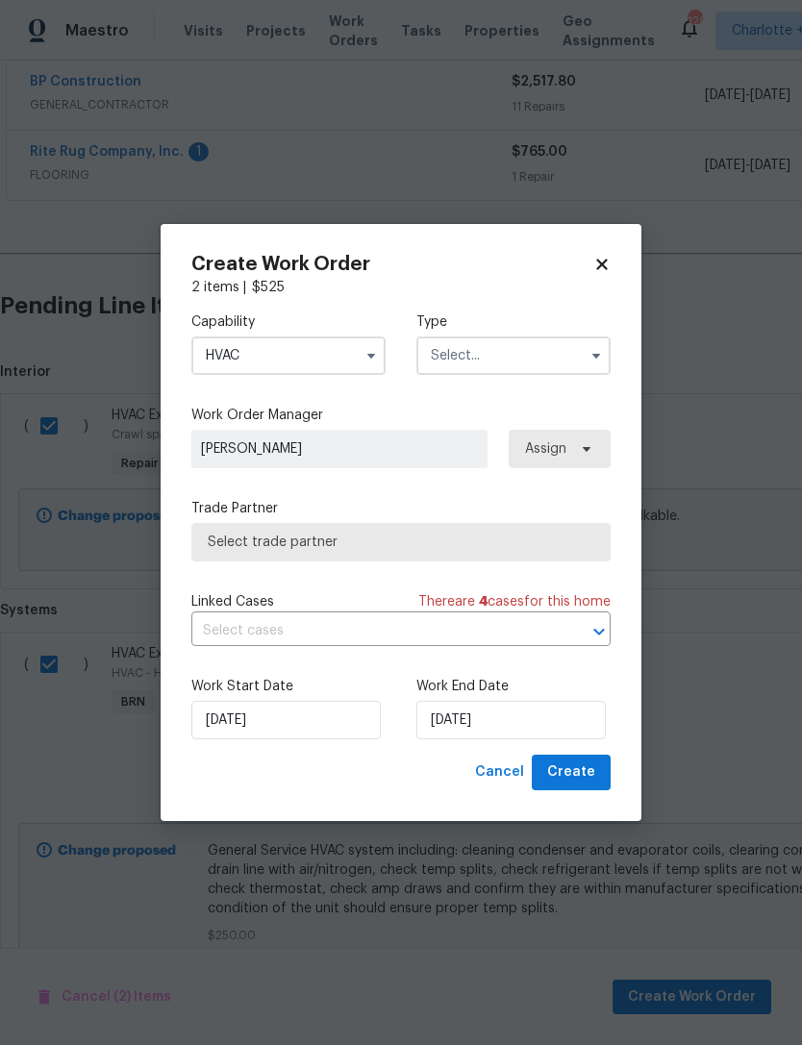
click at [483, 360] on input "text" at bounding box center [513, 355] width 194 height 38
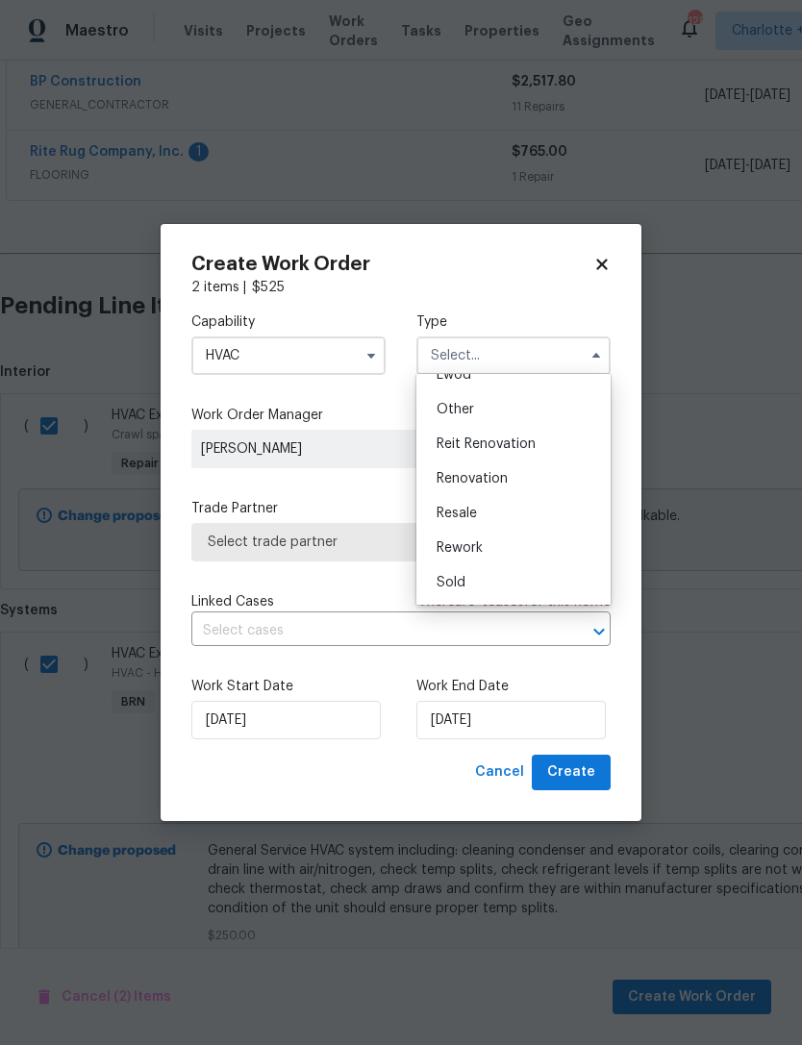
scroll to position [229, 0]
click at [491, 480] on span "Renovation" at bounding box center [471, 478] width 71 height 13
type input "Renovation"
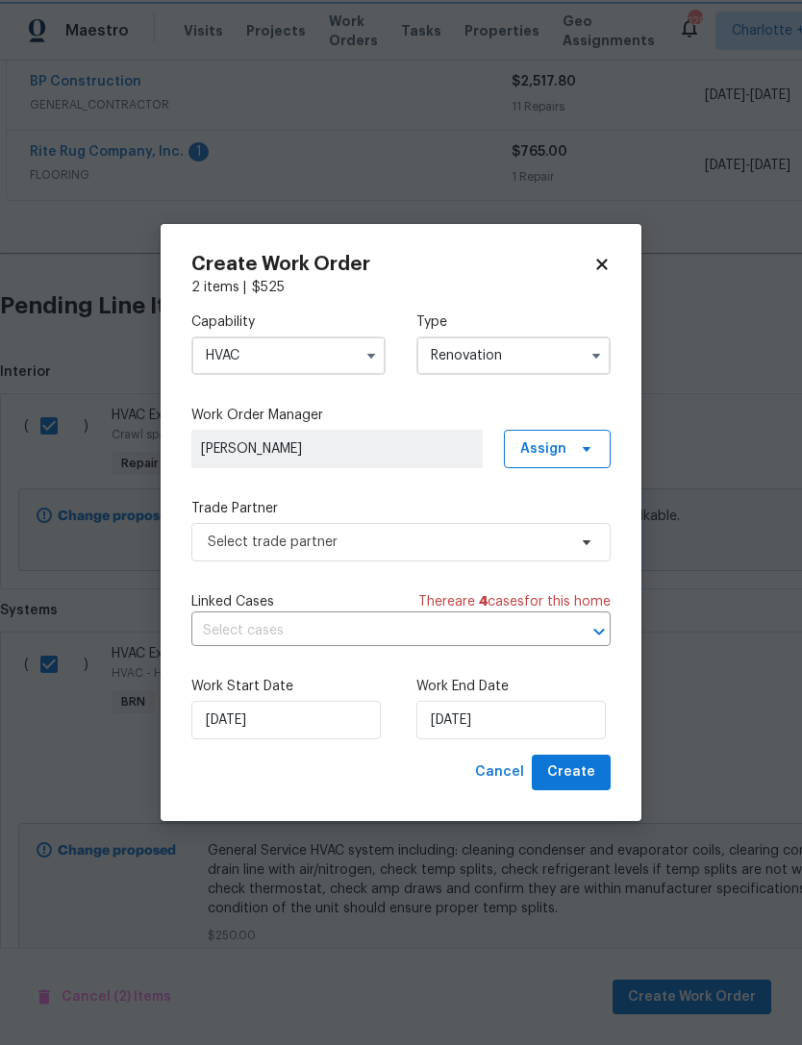
scroll to position [0, 0]
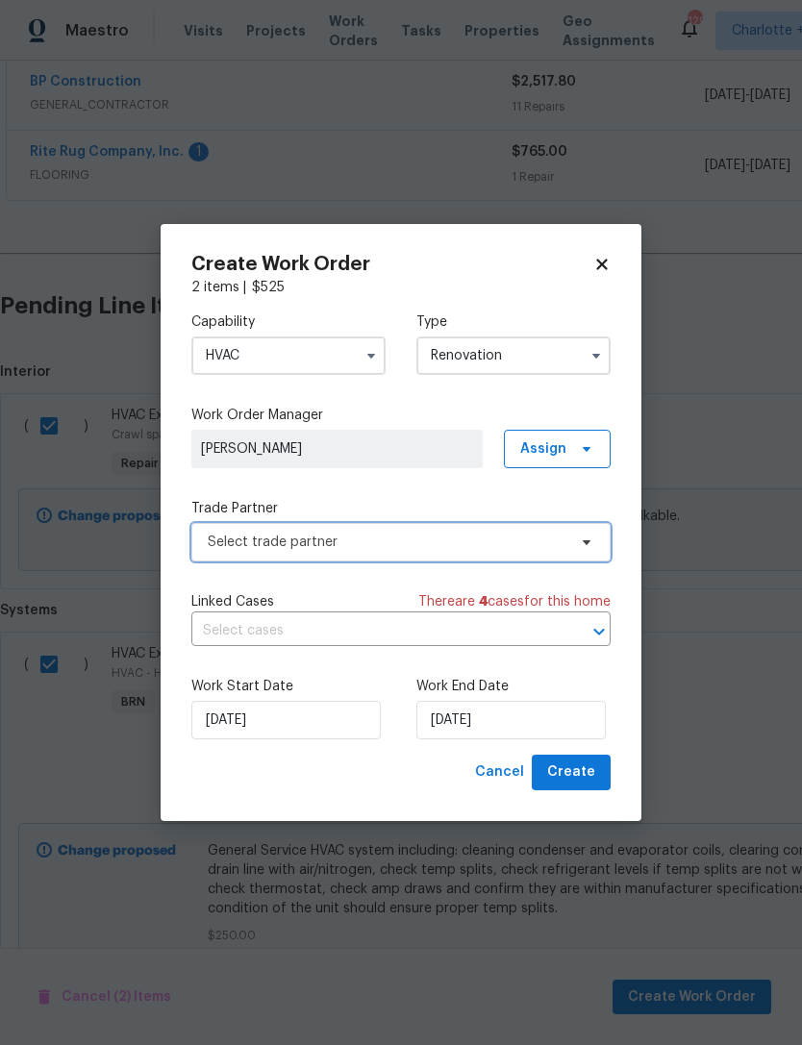
click at [408, 546] on span "Select trade partner" at bounding box center [387, 541] width 358 height 19
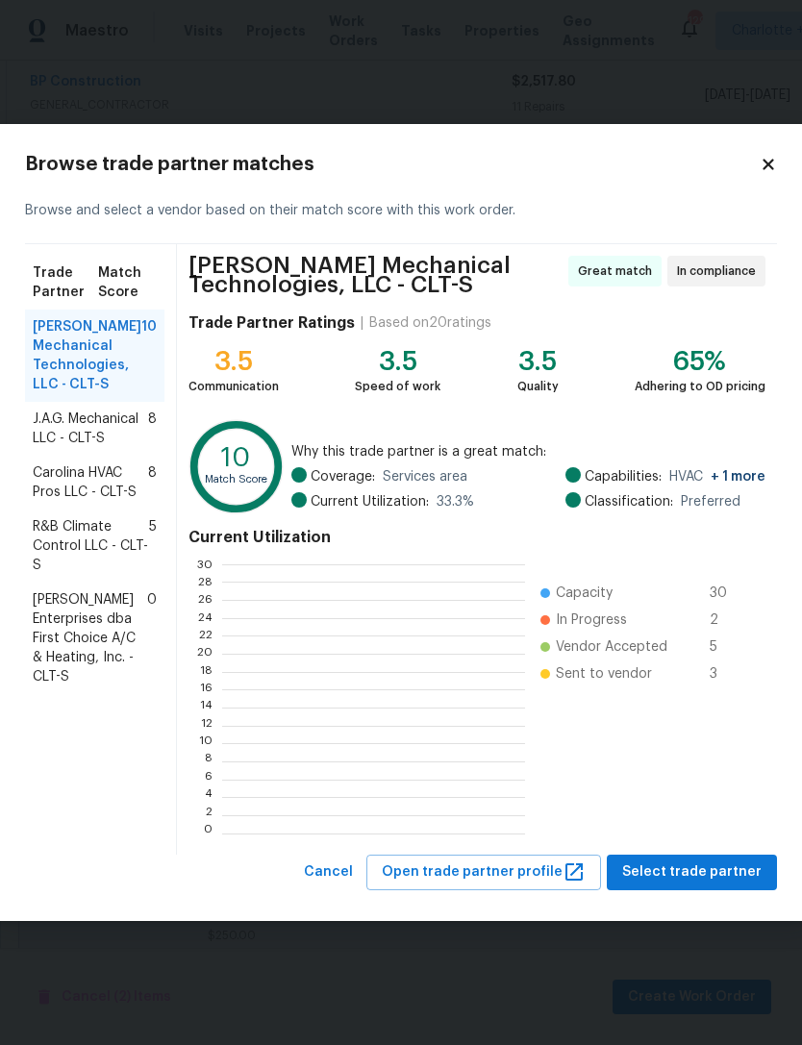
scroll to position [2, 2]
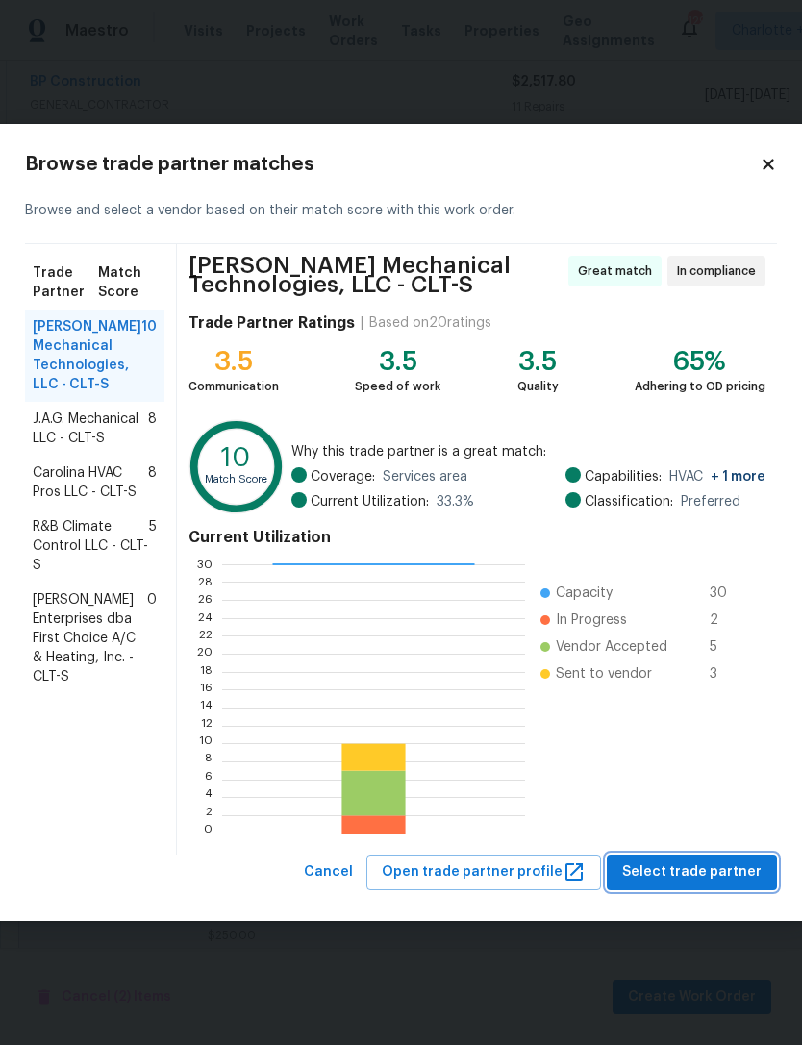
click at [705, 867] on span "Select trade partner" at bounding box center [691, 872] width 139 height 24
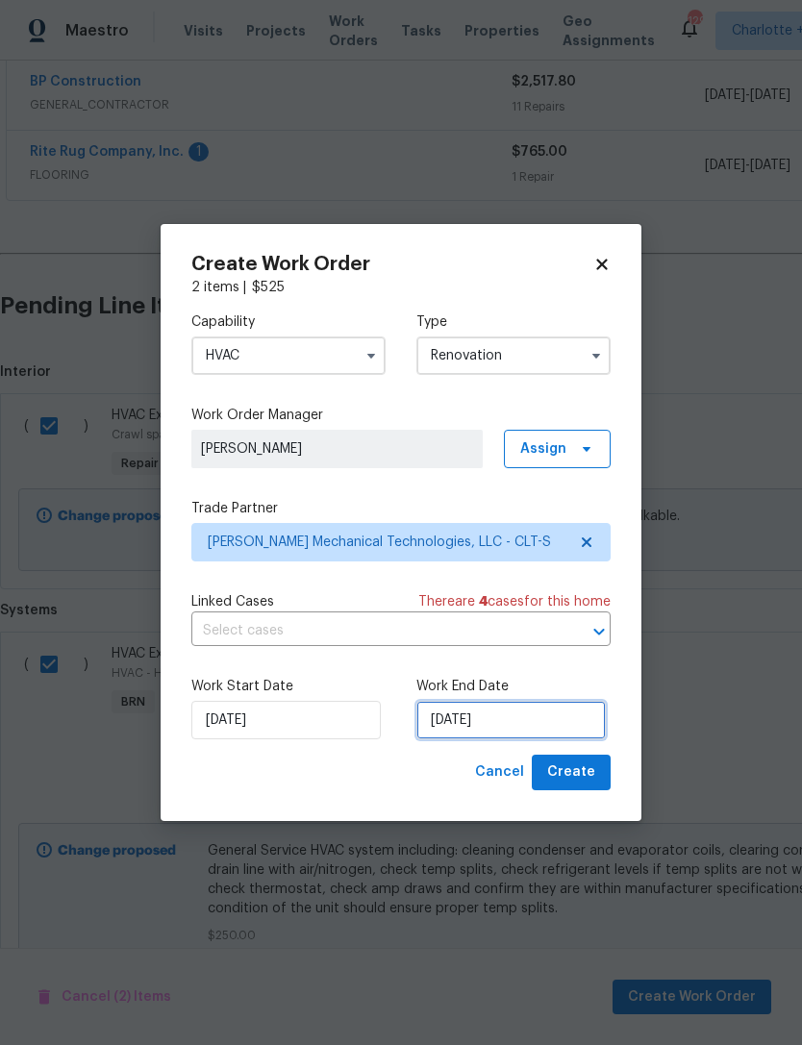
click at [535, 723] on input "[DATE]" at bounding box center [510, 720] width 189 height 38
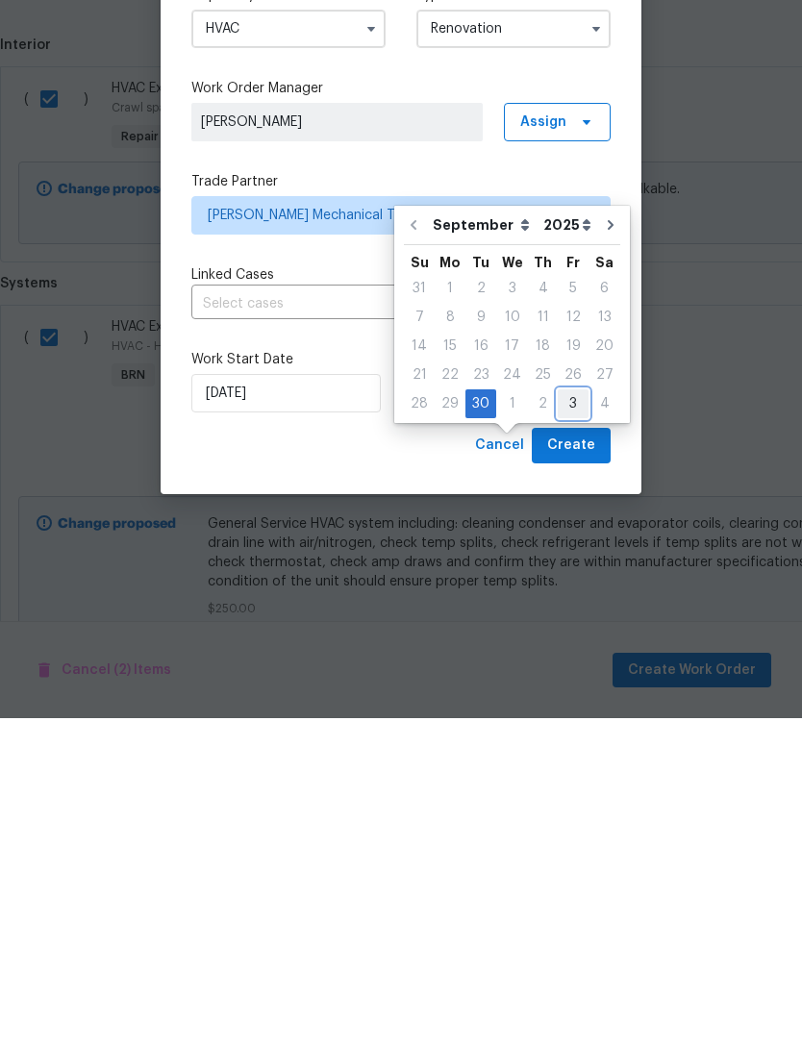
click at [568, 717] on div "3" at bounding box center [572, 730] width 31 height 27
type input "[DATE]"
select select "9"
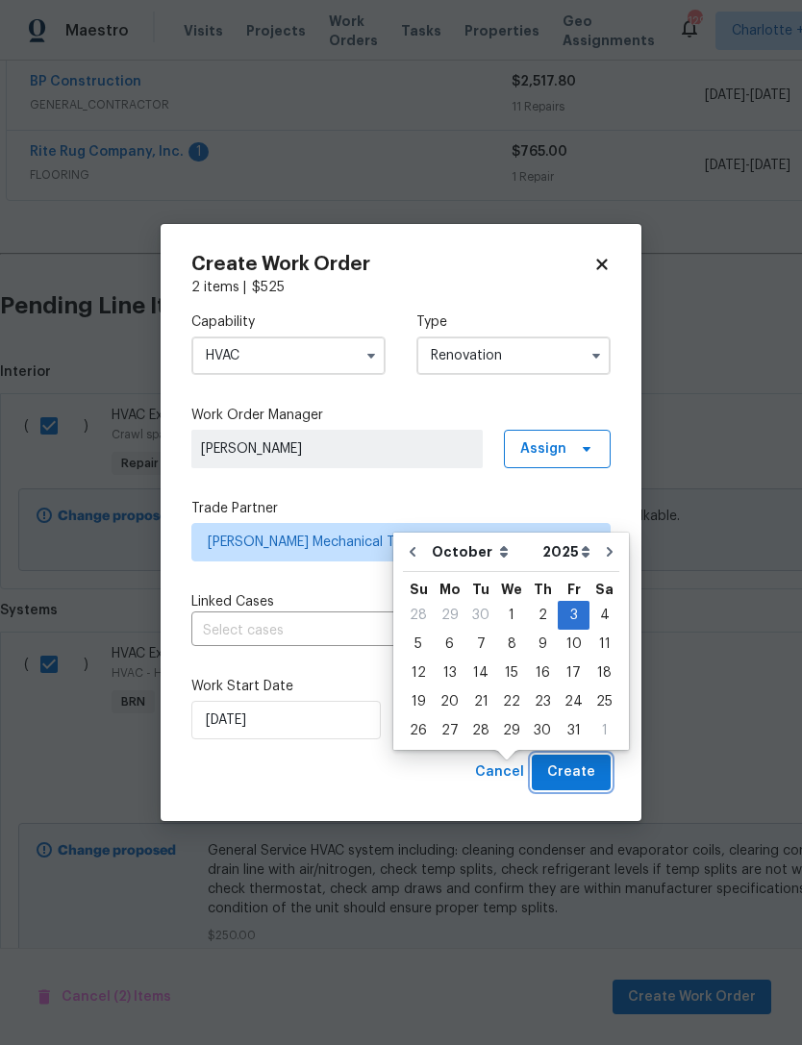
click at [587, 768] on span "Create" at bounding box center [571, 772] width 48 height 24
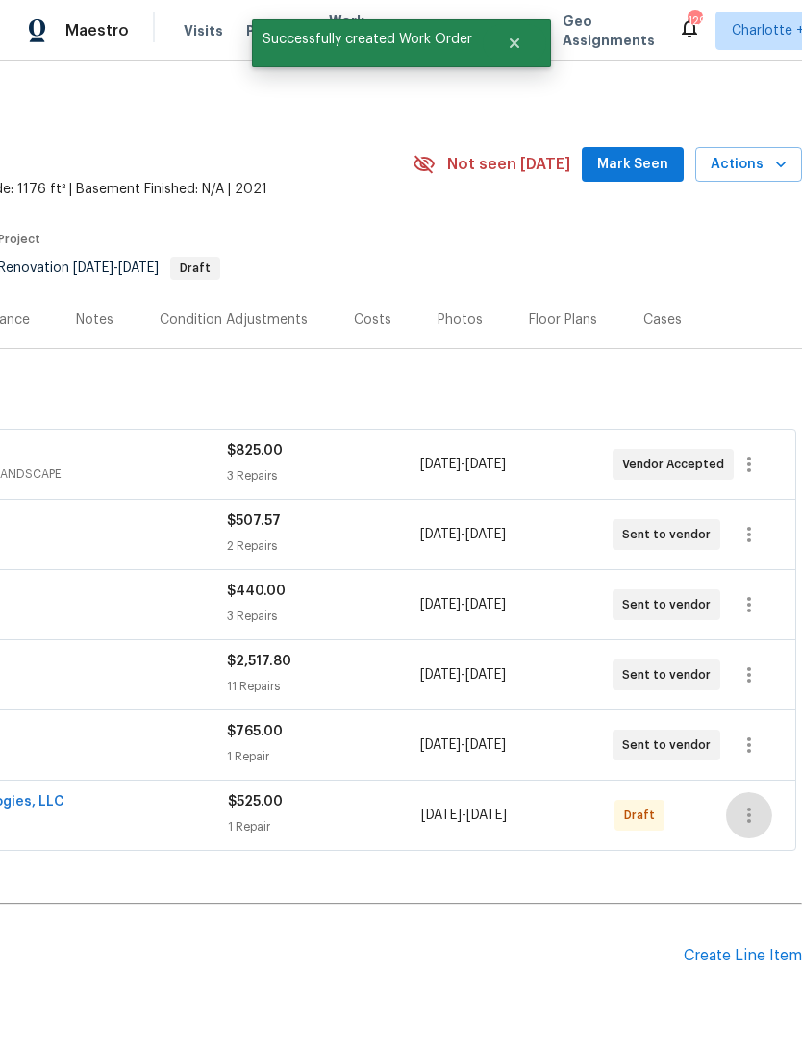
scroll to position [0, 284]
click at [767, 792] on button "button" at bounding box center [749, 815] width 46 height 46
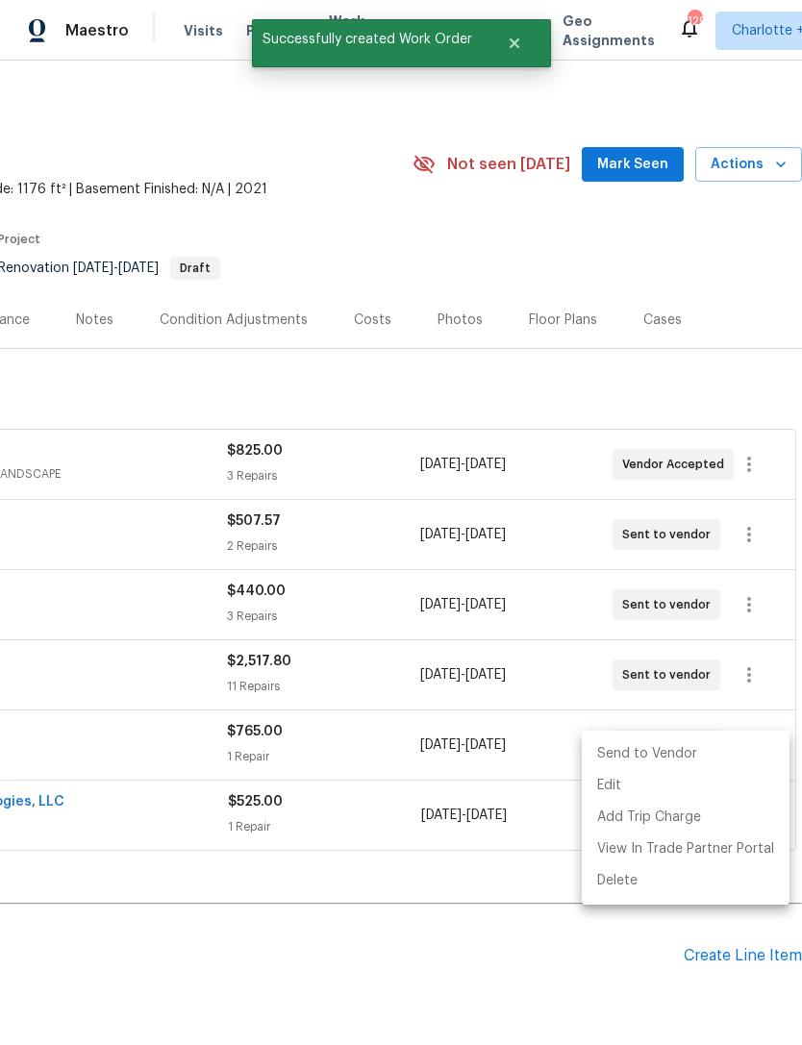
click at [675, 745] on li "Send to Vendor" at bounding box center [685, 754] width 208 height 32
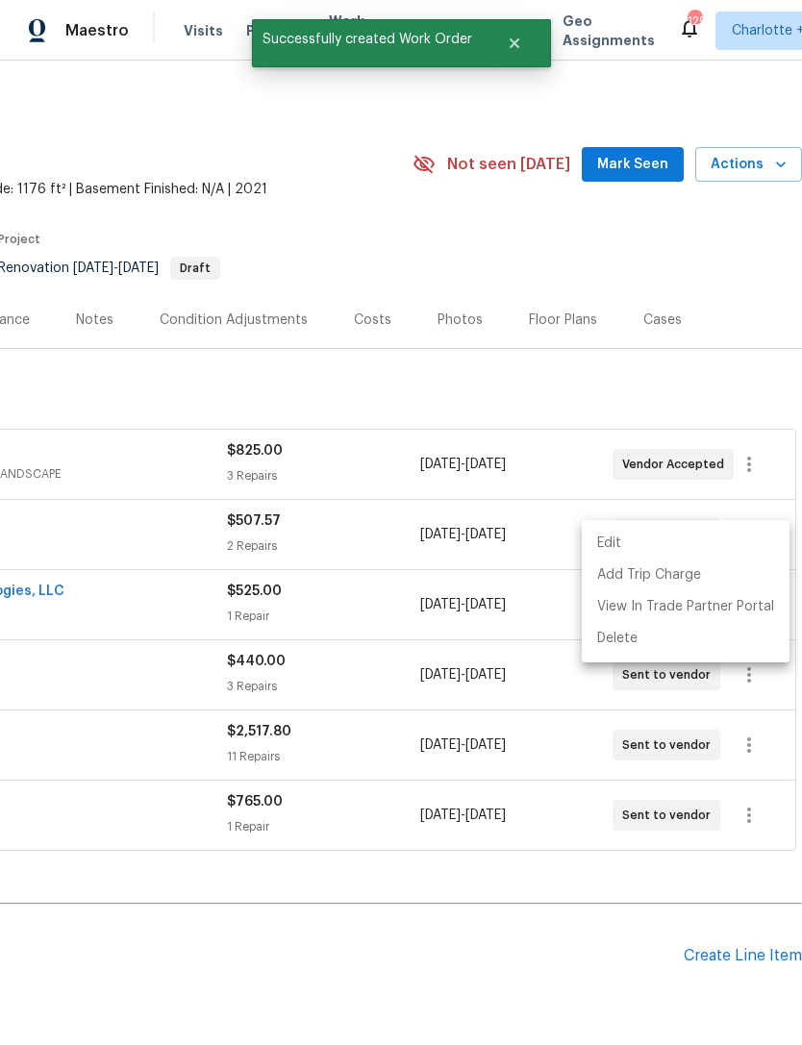
click at [592, 310] on div at bounding box center [401, 522] width 802 height 1045
